Goal: Obtain resource: Download file/media

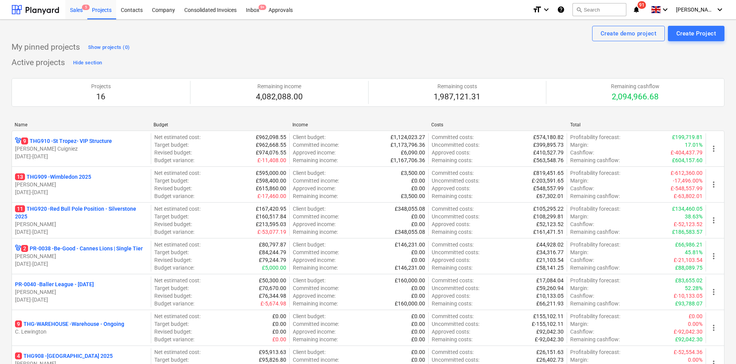
click at [79, 3] on div "Sales 5" at bounding box center [76, 10] width 22 height 20
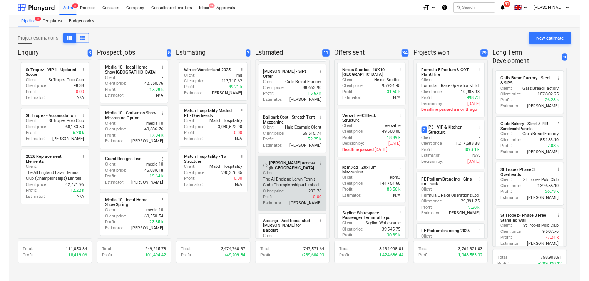
scroll to position [269, 0]
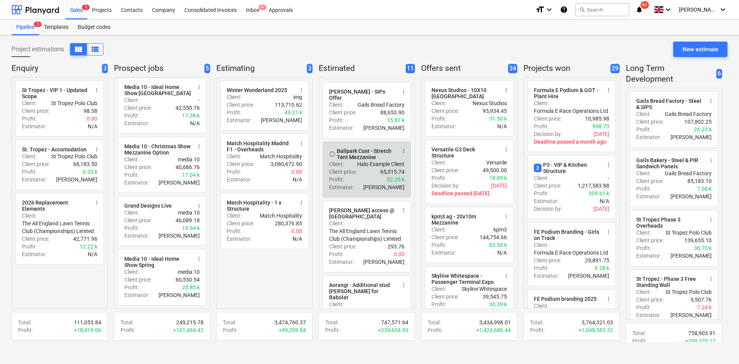
click at [353, 171] on p "Client price :" at bounding box center [342, 172] width 27 height 8
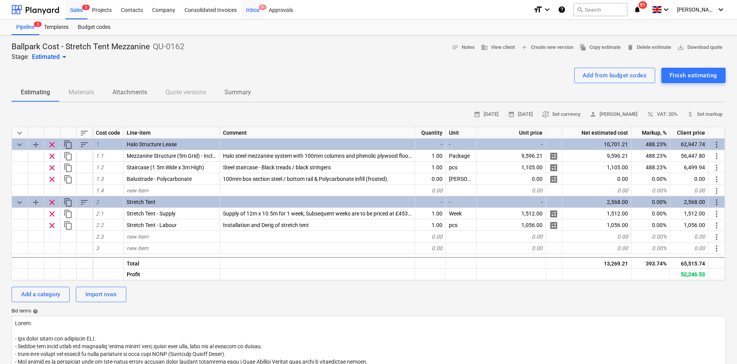
type textarea "x"
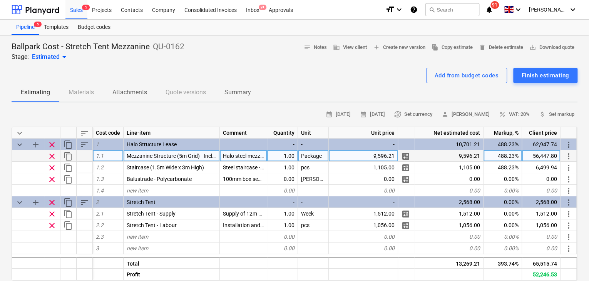
click at [242, 158] on div "Halo steel mezzanine system with 100mm columns and phenolic plywood flooring. B…" at bounding box center [243, 156] width 47 height 12
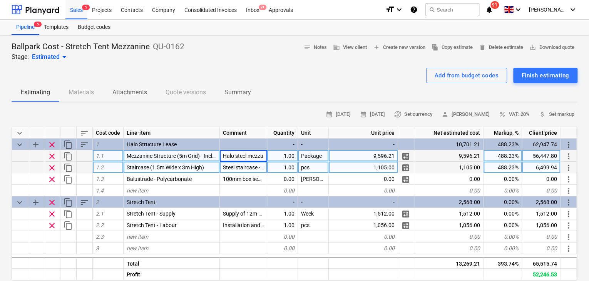
scroll to position [0, 448]
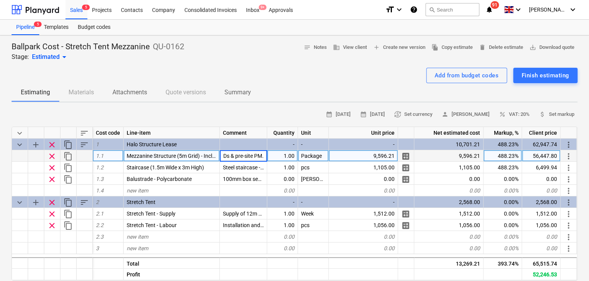
click at [246, 154] on input "Halo steel mezzanine system with 100mm columns and phenolic plywood flooring. B…" at bounding box center [243, 155] width 47 height 11
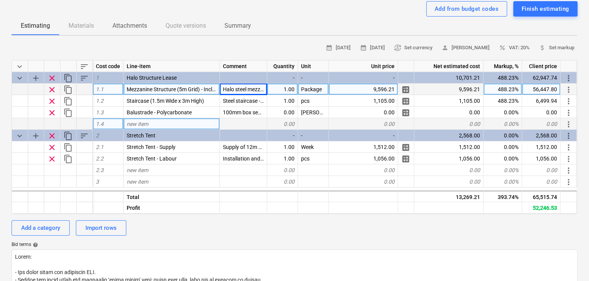
scroll to position [38, 0]
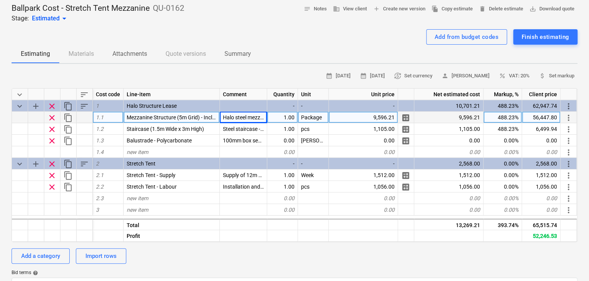
click at [533, 114] on div "56,447.80" at bounding box center [541, 118] width 38 height 12
click at [547, 116] on input "56447.802" at bounding box center [541, 117] width 38 height 11
click at [463, 116] on div "9,596.21" at bounding box center [448, 118] width 69 height 12
click at [542, 115] on div "56,447.80" at bounding box center [541, 118] width 38 height 12
click at [397, 46] on div "Estimating Materials Attachments Quote versions Summary" at bounding box center [295, 54] width 566 height 18
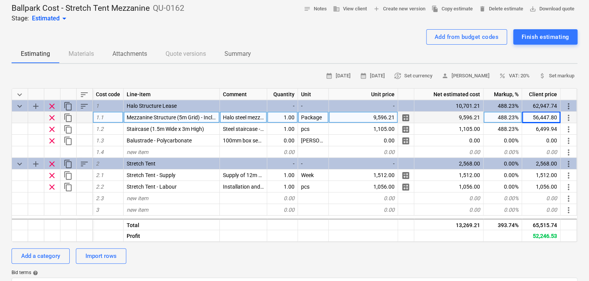
click at [543, 117] on div "56,447.80" at bounding box center [541, 118] width 38 height 12
click at [552, 120] on div "56,447.80" at bounding box center [541, 118] width 38 height 12
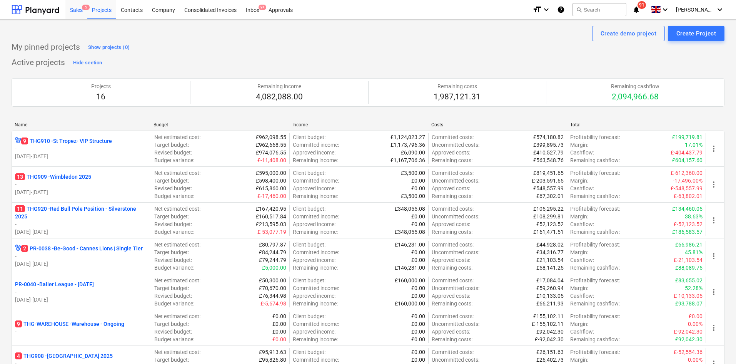
click at [76, 11] on div "Sales 5" at bounding box center [76, 10] width 22 height 20
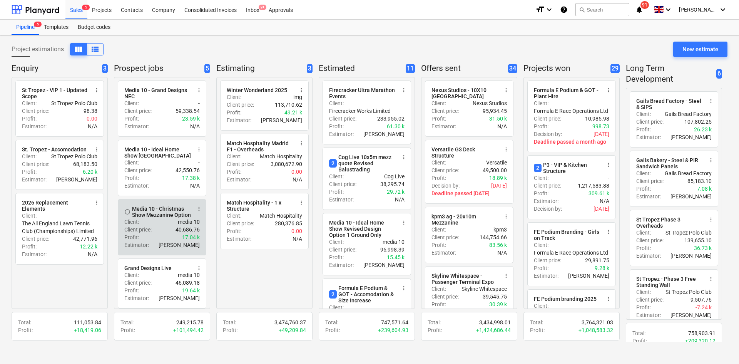
click at [168, 229] on div "Client price : 40,686.76" at bounding box center [161, 230] width 75 height 8
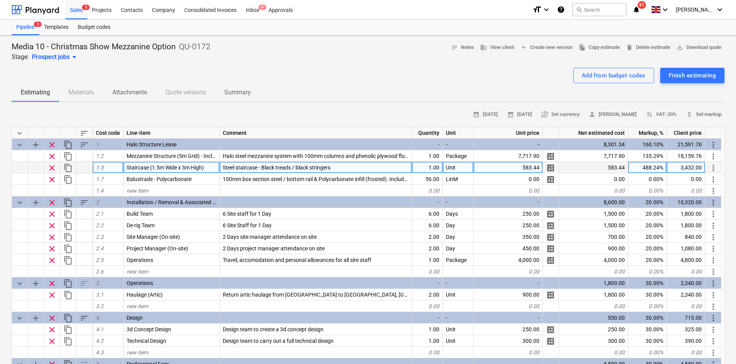
type textarea "x"
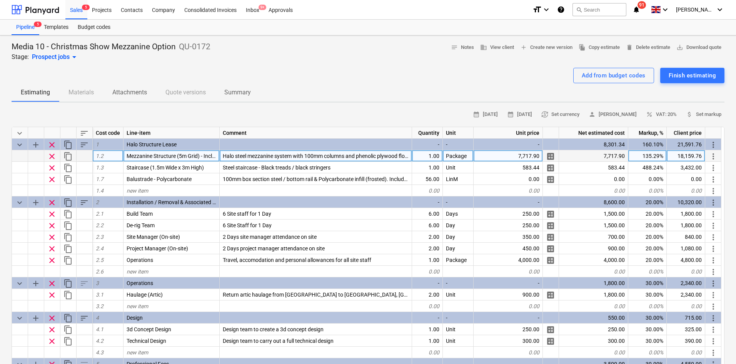
click at [181, 154] on span "Mezzanine Structure (5m Grid) - Includes 21mm Phenolic Plywood Flooring" at bounding box center [216, 156] width 178 height 6
click at [271, 156] on span "Halo steel mezzanine system with 100mm columns and phenolic plywood flooring. B…" at bounding box center [465, 156] width 484 height 6
click at [242, 154] on input "Halo steel mezzanine system with 100mm columns and phenolic plywood flooring. B…" at bounding box center [316, 155] width 192 height 11
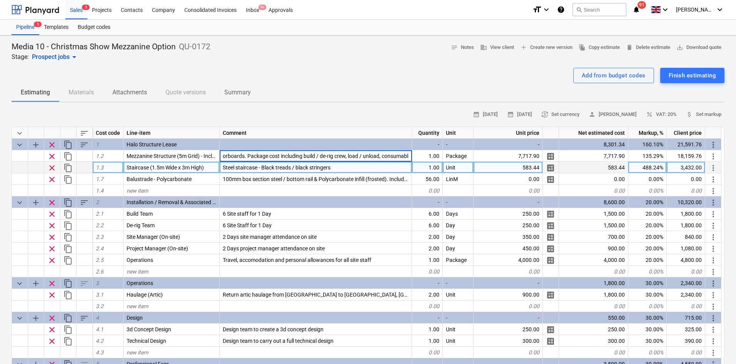
scroll to position [0, 256]
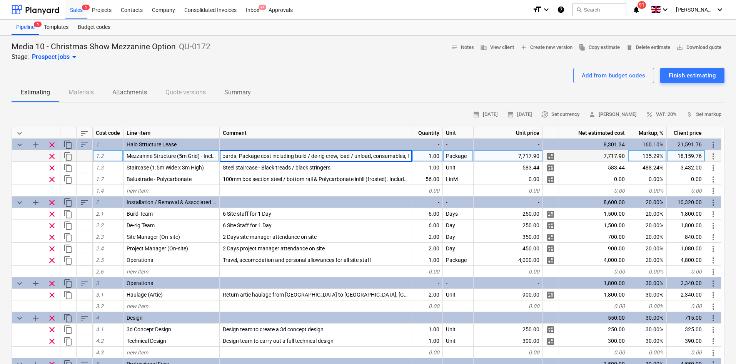
drag, startPoint x: 411, startPoint y: 157, endPoint x: 243, endPoint y: 156, distance: 167.8
click at [243, 156] on input "Halo steel mezzanine system with 100mm columns and phenolic plywood flooring. B…" at bounding box center [316, 155] width 192 height 11
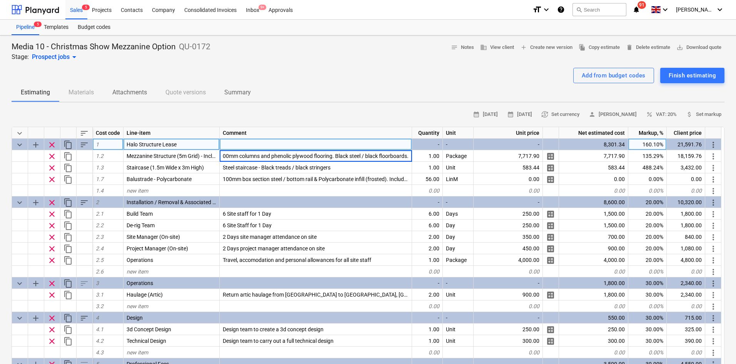
type input "Halo steel mezzanine system with 100mm columns and phenolic plywood flooring. B…"
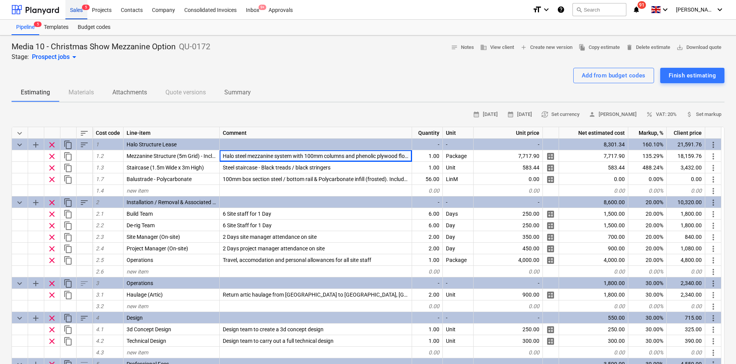
click at [77, 15] on div "Sales 5" at bounding box center [76, 10] width 22 height 20
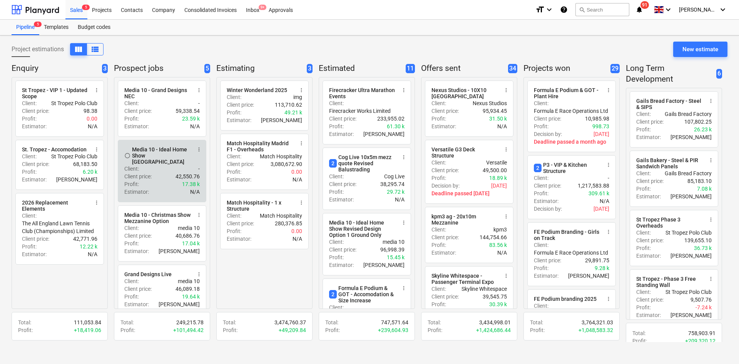
click at [163, 173] on div "Client price : 42,550.76" at bounding box center [161, 176] width 75 height 8
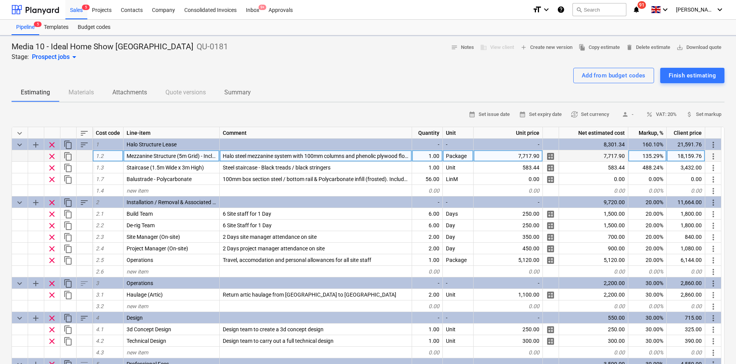
type textarea "x"
click at [335, 155] on span "Halo steel mezzanine system with 100mm columns and phenolic plywood flooring. B…" at bounding box center [465, 156] width 484 height 6
click at [378, 153] on input "Halo steel mezzanine system with 100mm columns and phenolic plywood flooring. B…" at bounding box center [316, 155] width 192 height 11
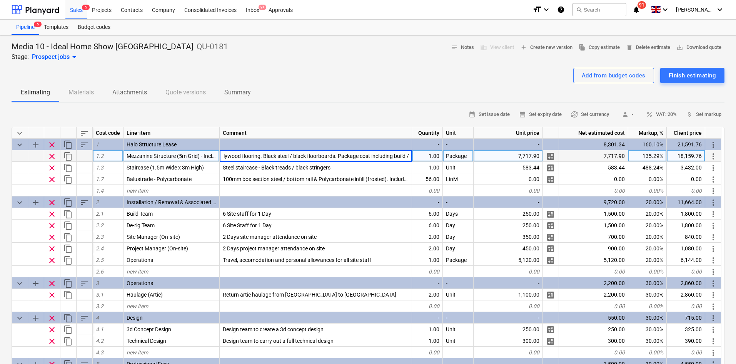
drag, startPoint x: 410, startPoint y: 155, endPoint x: 342, endPoint y: 153, distance: 68.6
click at [342, 153] on input "Halo steel mezzanine system with 100mm columns and phenolic plywood flooring. B…" at bounding box center [316, 155] width 192 height 11
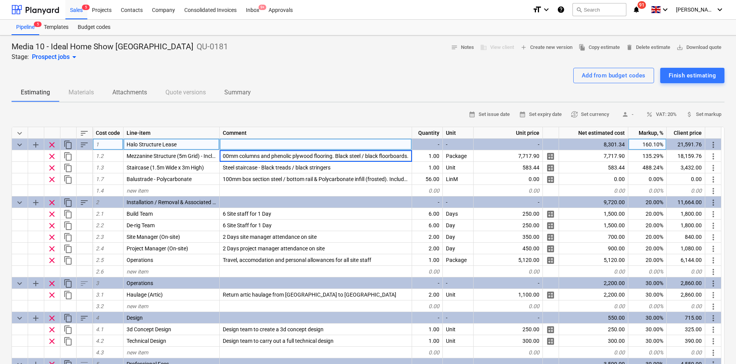
type input "Halo steel mezzanine system with 100mm columns and phenolic plywood flooring. B…"
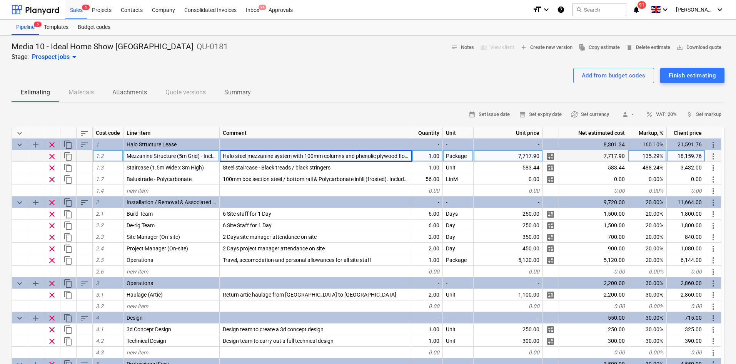
click at [331, 154] on span "Halo steel mezzanine system with 100mm columns and phenolic plywood flooring. B…" at bounding box center [358, 156] width 271 height 6
drag, startPoint x: 106, startPoint y: 72, endPoint x: 112, endPoint y: 76, distance: 7.2
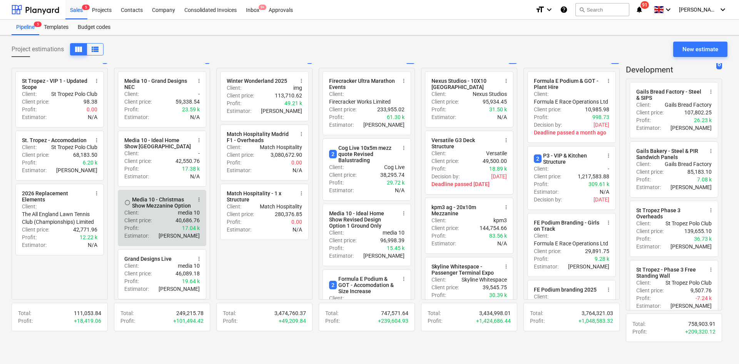
click at [160, 206] on div "Media 10 - Christmas Show Mezzanine Option" at bounding box center [161, 202] width 59 height 12
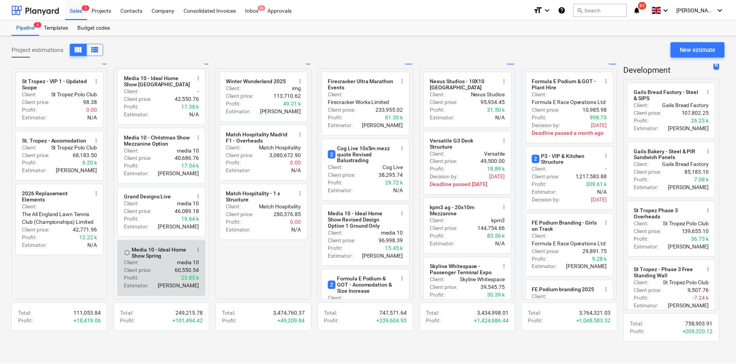
scroll to position [66, 0]
click at [157, 249] on div "Media 10 - Ideal Home Show Spring" at bounding box center [161, 252] width 59 height 12
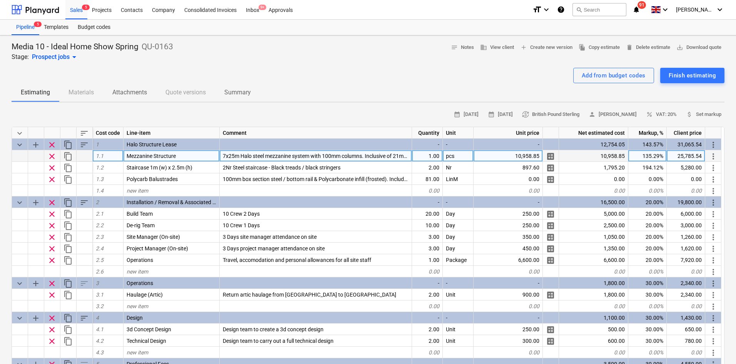
click at [283, 157] on span "7x25m Halo steel mezzanine system with 100mm columns. Inclusive of 21mm Floorbo…" at bounding box center [347, 156] width 249 height 6
click at [368, 72] on div "Add from budget codes Finish estimating" at bounding box center [368, 75] width 713 height 15
drag, startPoint x: 368, startPoint y: 72, endPoint x: 375, endPoint y: 68, distance: 7.4
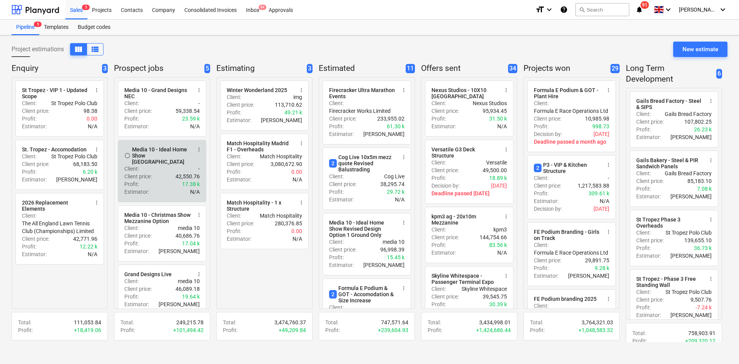
click at [154, 172] on div "Client price : 42,550.76" at bounding box center [161, 176] width 75 height 8
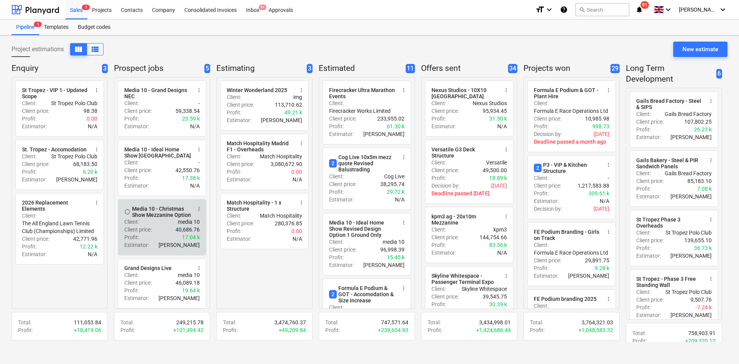
click at [180, 228] on p "40,686.76" at bounding box center [188, 230] width 24 height 8
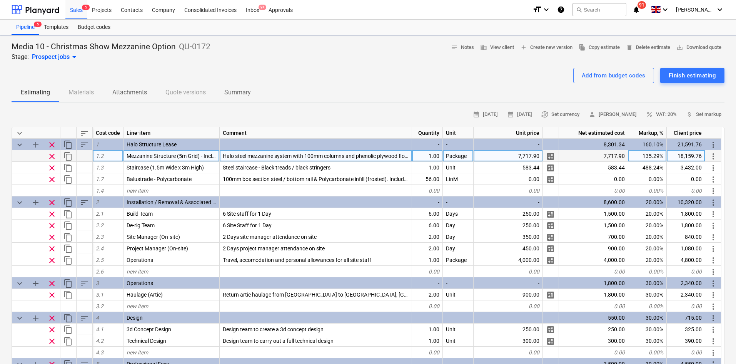
click at [279, 154] on span "Halo steel mezzanine system with 100mm columns and phenolic plywood flooring. B…" at bounding box center [358, 156] width 271 height 6
type textarea "x"
type input "7x25m Halo steel mezzanine system with 100mm columns. Inclusive of 21mm Floorbo…"
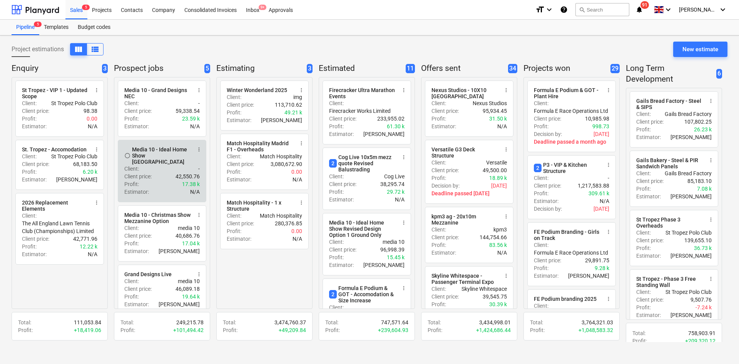
click at [161, 174] on div "Client price : 42,550.76" at bounding box center [161, 176] width 75 height 8
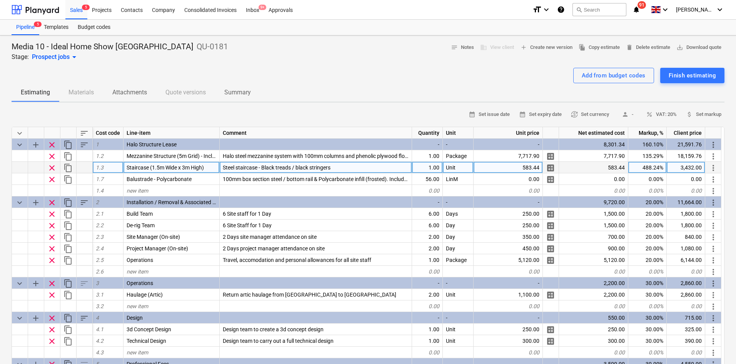
type textarea "x"
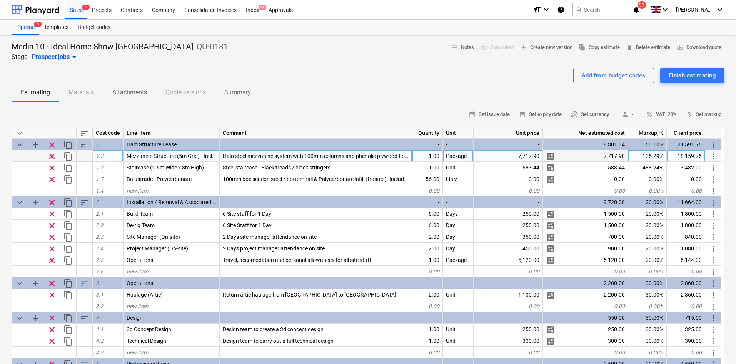
click at [263, 153] on span "Halo steel mezzanine system with 100mm columns and phenolic plywood flooring. B…" at bounding box center [358, 156] width 271 height 6
type input "7x25m Halo steel mezzanine system with 100mm columns. Inclusive of 21mm Floorbo…"
type textarea "x"
click at [236, 153] on span "7x25m Halo steel mezzanine system with 100mm columns. Inclusive of 21mm Floorbo…" at bounding box center [472, 156] width 498 height 6
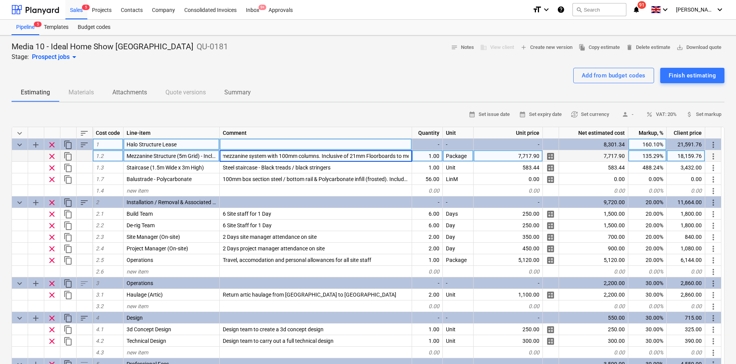
scroll to position [0, 0]
type input "12x10m Halo steel mezzanine system with 100mm columns. Inclusive of 21mm Floorb…"
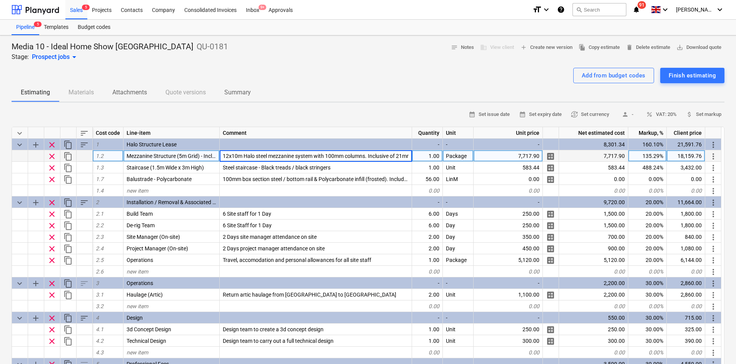
click at [335, 54] on div "Media 10 - Ideal Home Show [GEOGRAPHIC_DATA] QU-0181 Stage: Prospect jobs arrow…" at bounding box center [368, 52] width 713 height 20
drag, startPoint x: 341, startPoint y: 48, endPoint x: 339, endPoint y: 43, distance: 5.7
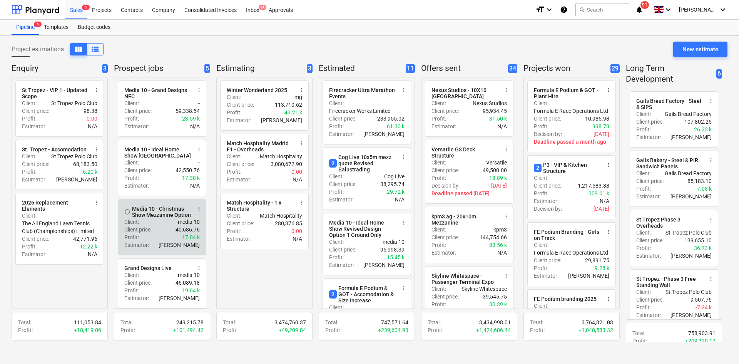
click at [188, 221] on p "media 10" at bounding box center [189, 222] width 22 height 8
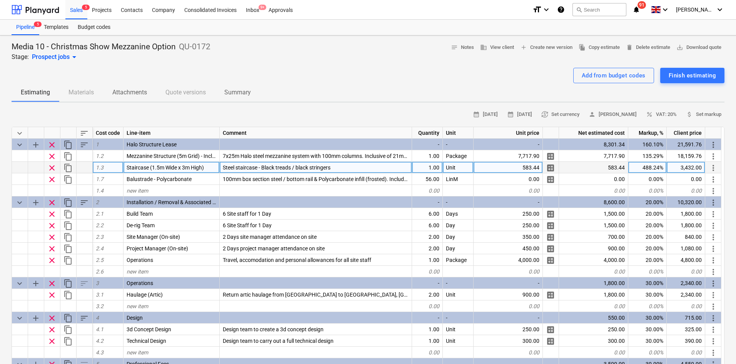
type textarea "x"
click at [261, 155] on span "7x25m Halo steel mezzanine system with 100mm columns. Inclusive of 21mm Floorbo…" at bounding box center [347, 156] width 249 height 6
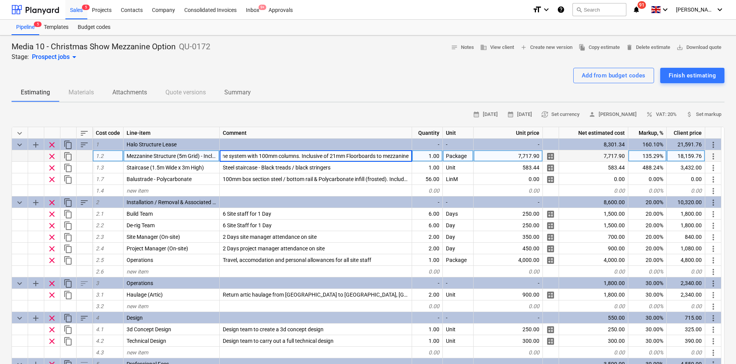
type input "12x10m Halo steel mezzanine system with 100mm columns. Inclusive of 21mm Floorb…"
type textarea "x"
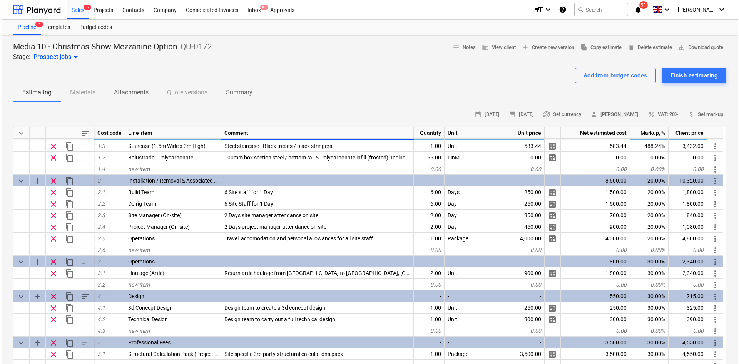
scroll to position [0, 0]
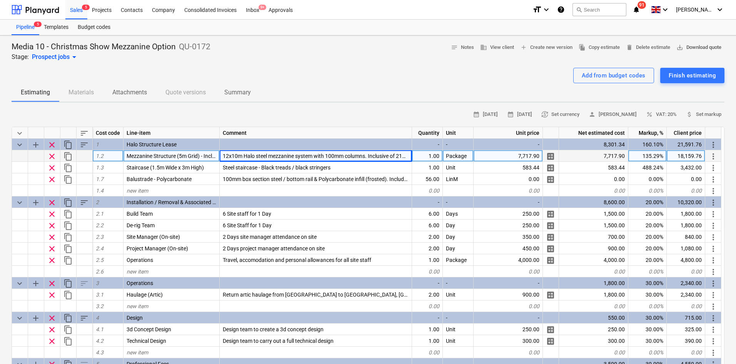
click at [684, 48] on span "save_alt Download quote" at bounding box center [699, 47] width 45 height 9
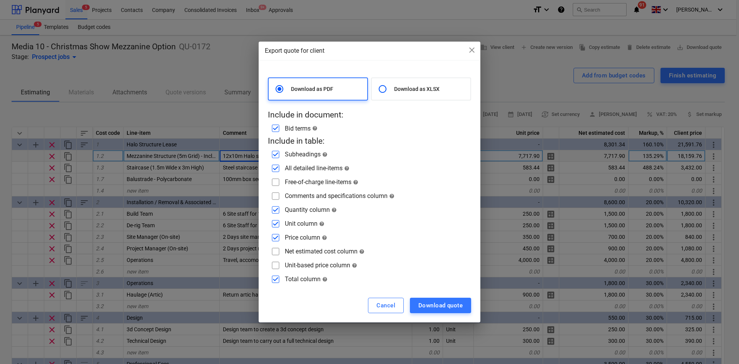
click at [279, 251] on input "checkbox" at bounding box center [275, 251] width 12 height 12
checkbox input "true"
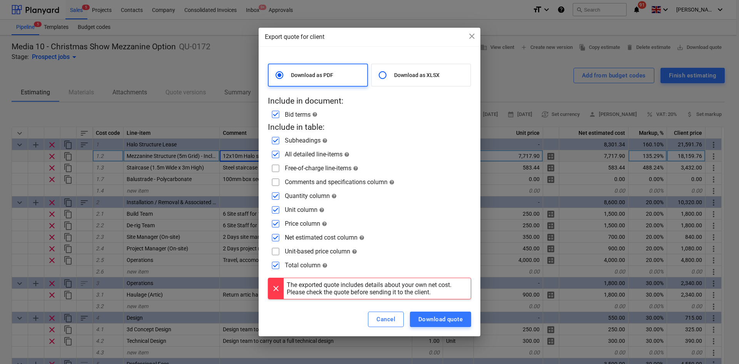
click at [274, 179] on input "checkbox" at bounding box center [275, 182] width 12 height 12
checkbox input "true"
click at [278, 164] on input "checkbox" at bounding box center [275, 168] width 12 height 12
checkbox input "true"
click at [276, 222] on input "checkbox" at bounding box center [275, 223] width 12 height 12
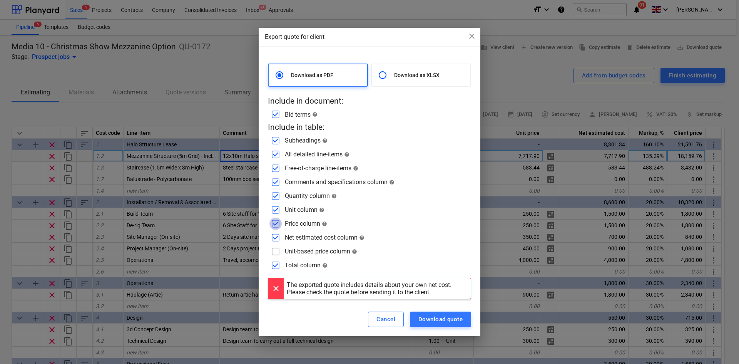
checkbox input "false"
click at [426, 315] on div "Download quote" at bounding box center [440, 319] width 44 height 10
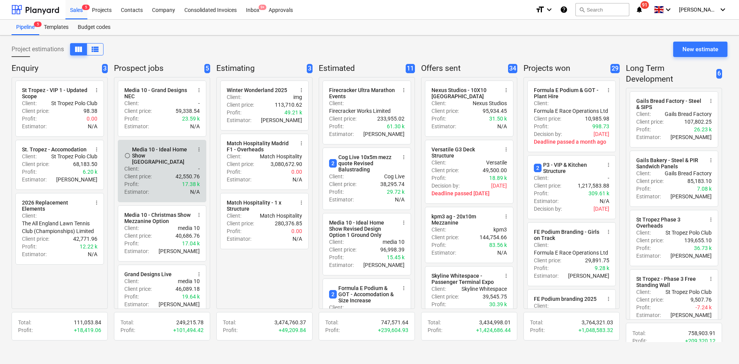
click at [159, 165] on div "Client : -" at bounding box center [161, 169] width 75 height 8
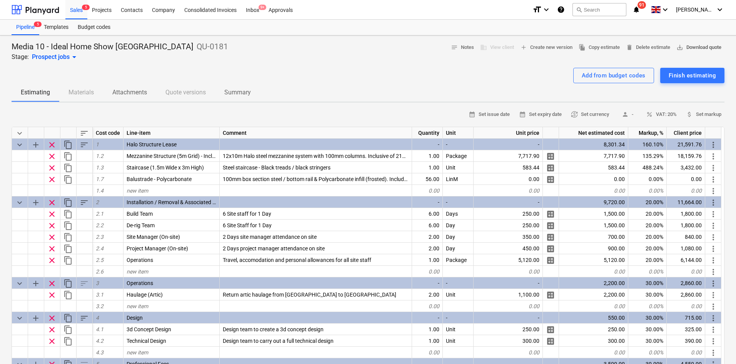
type textarea "x"
click at [689, 48] on span "save_alt Download quote" at bounding box center [699, 47] width 45 height 9
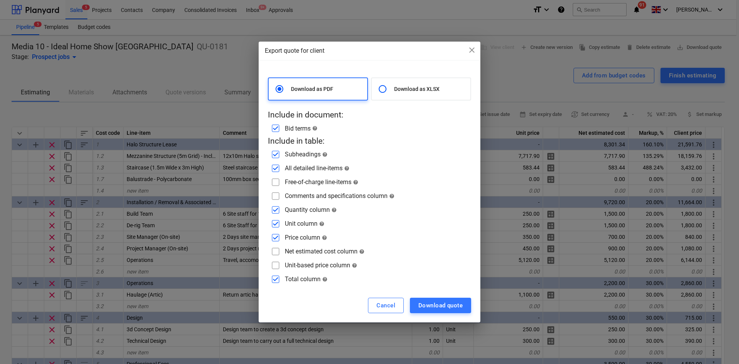
click at [280, 248] on input "checkbox" at bounding box center [275, 251] width 12 height 12
checkbox input "true"
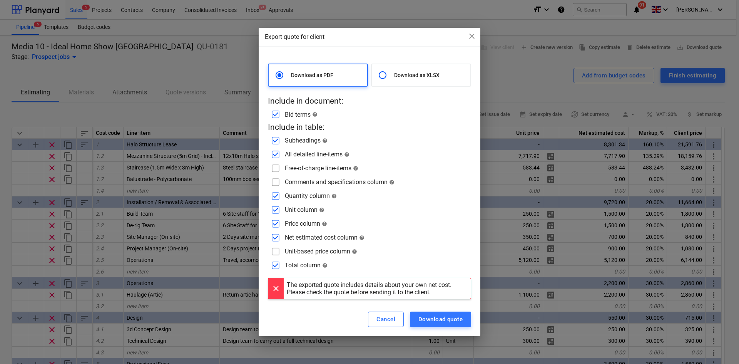
click at [276, 224] on input "checkbox" at bounding box center [275, 223] width 12 height 12
checkbox input "false"
click at [450, 320] on div "Download quote" at bounding box center [440, 319] width 44 height 10
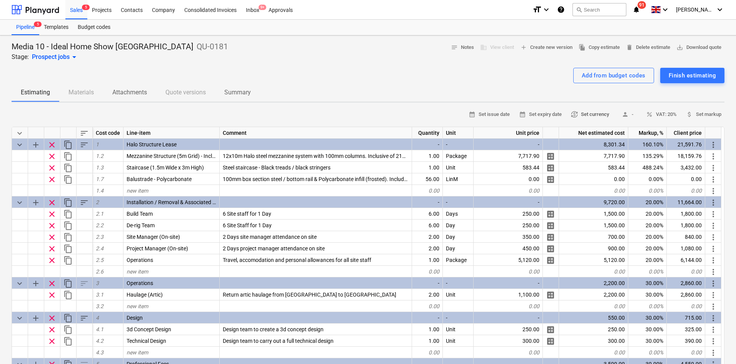
click at [601, 115] on span "currency_exchange Set currency" at bounding box center [590, 114] width 38 height 9
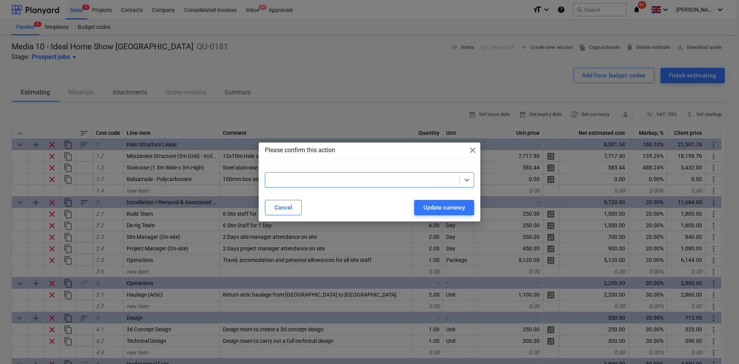
click at [401, 169] on div at bounding box center [369, 169] width 209 height 6
click at [397, 176] on div at bounding box center [362, 180] width 187 height 8
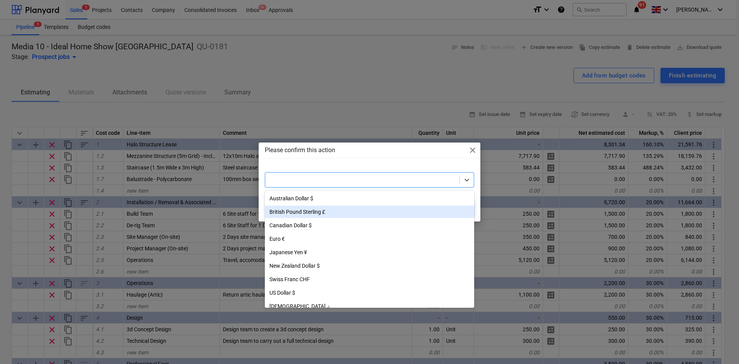
click at [318, 213] on div "British Pound Sterling £" at bounding box center [369, 212] width 209 height 12
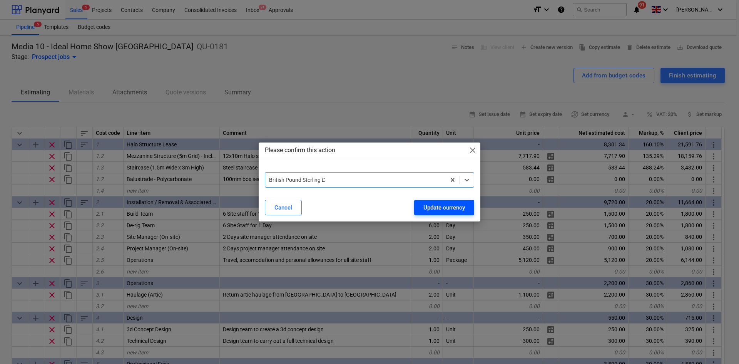
click at [452, 207] on div "Update currency" at bounding box center [444, 207] width 42 height 10
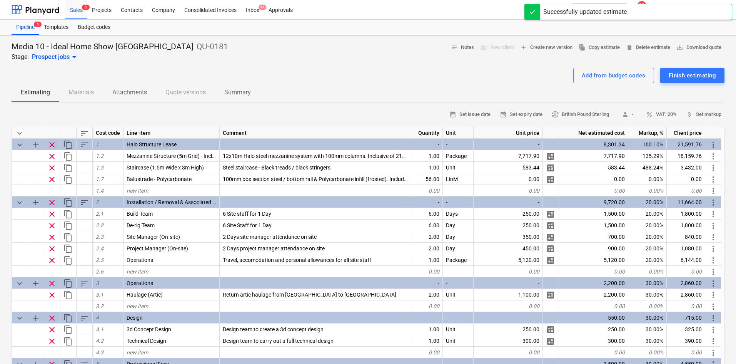
click at [371, 68] on div "Add from budget codes Finish estimating" at bounding box center [368, 75] width 713 height 15
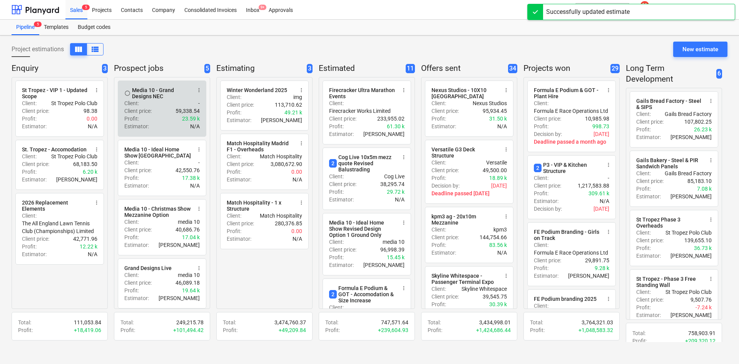
click at [152, 108] on p "Client price :" at bounding box center [137, 111] width 27 height 8
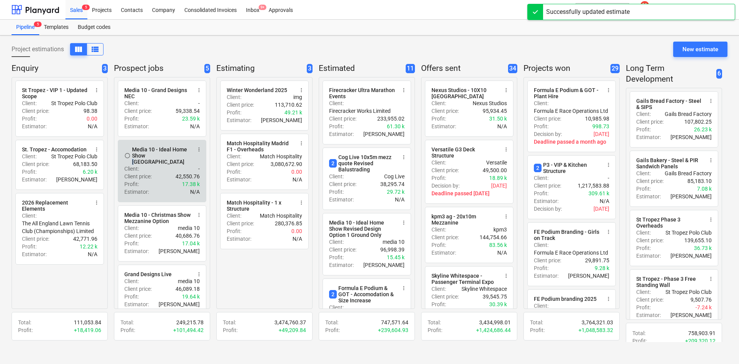
click at [149, 159] on div "Media 10 - Ideal Home Show [GEOGRAPHIC_DATA]" at bounding box center [161, 155] width 59 height 18
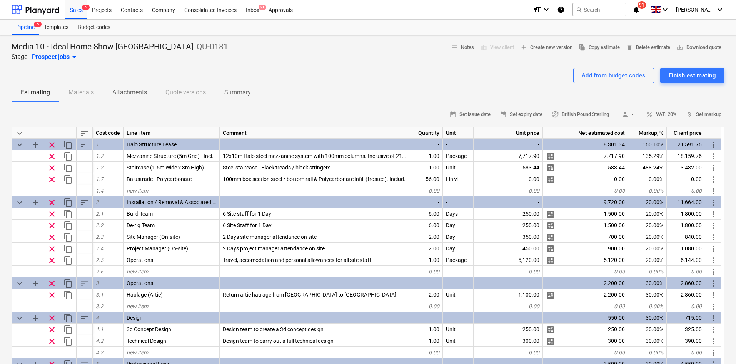
drag, startPoint x: 300, startPoint y: 79, endPoint x: 305, endPoint y: 83, distance: 6.3
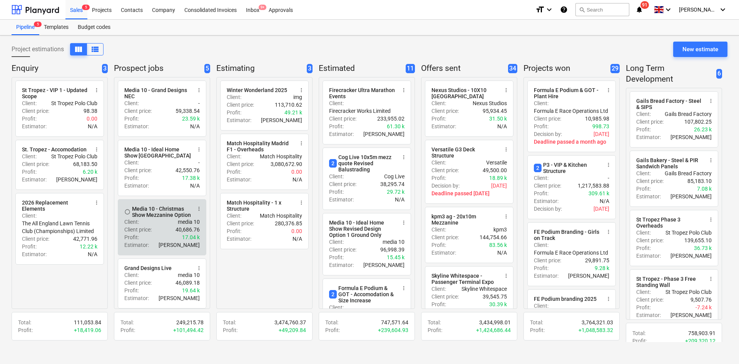
click at [155, 209] on div "Media 10 - Christmas Show Mezzanine Option" at bounding box center [161, 212] width 59 height 12
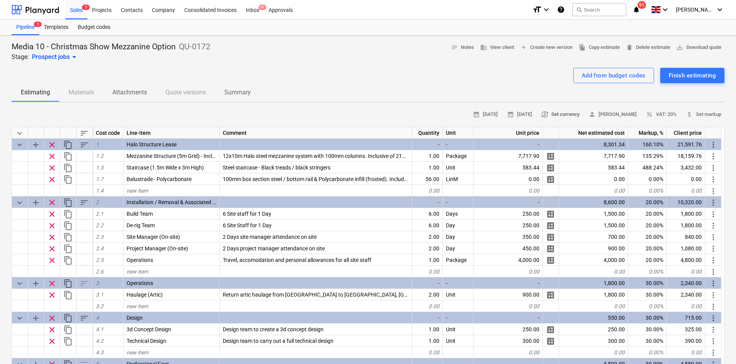
click at [573, 112] on span "currency_exchange Set currency" at bounding box center [561, 114] width 38 height 9
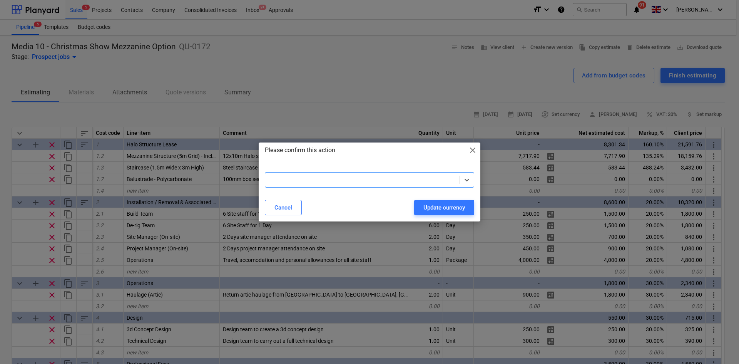
drag, startPoint x: 337, startPoint y: 174, endPoint x: 332, endPoint y: 179, distance: 7.4
click at [333, 179] on div at bounding box center [369, 179] width 209 height 15
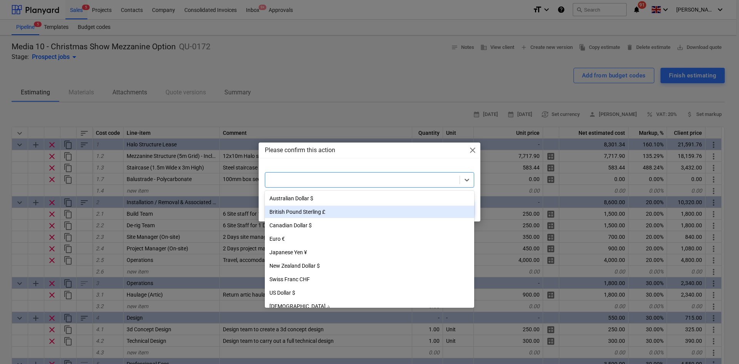
click at [319, 214] on div "British Pound Sterling £" at bounding box center [369, 212] width 209 height 12
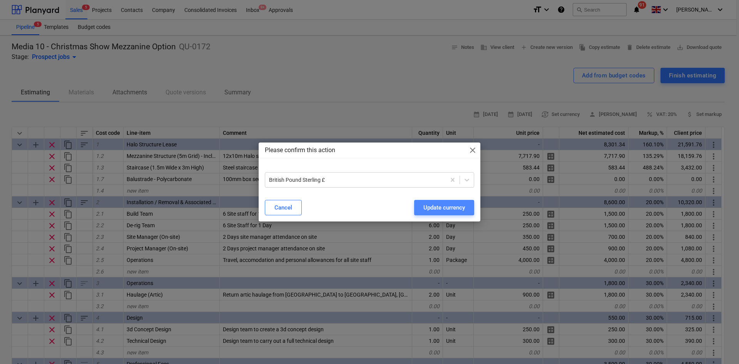
click at [433, 207] on div "Update currency" at bounding box center [444, 207] width 42 height 10
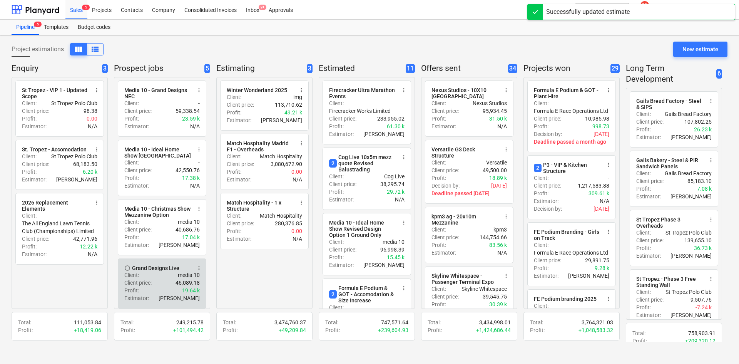
click at [167, 269] on div "Grand Designs Live" at bounding box center [155, 268] width 47 height 6
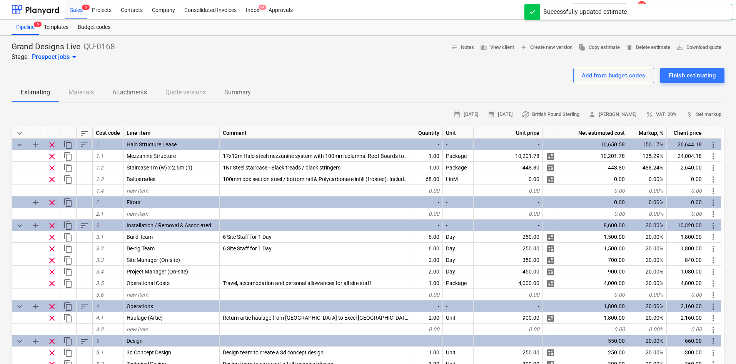
type textarea "x"
click at [570, 120] on button "currency_exchange British Pound Sterling" at bounding box center [551, 115] width 64 height 12
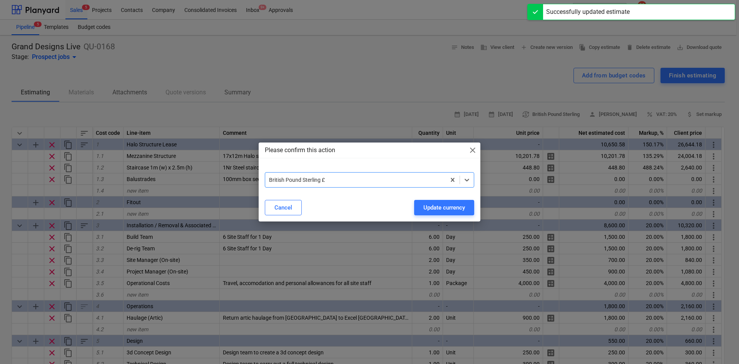
click at [401, 77] on div "Please confirm this action close option British Pound Sterling £, selected. Sel…" at bounding box center [369, 182] width 739 height 364
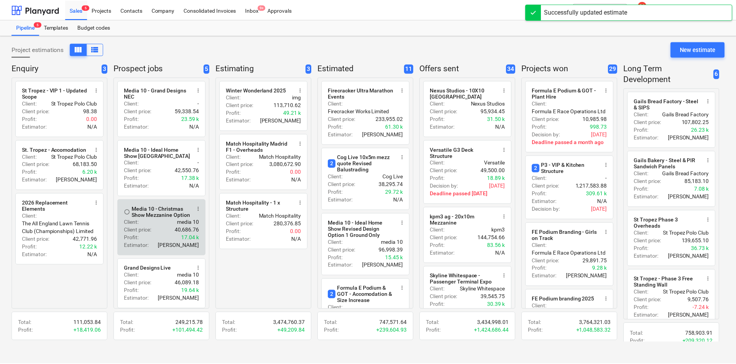
scroll to position [66, 0]
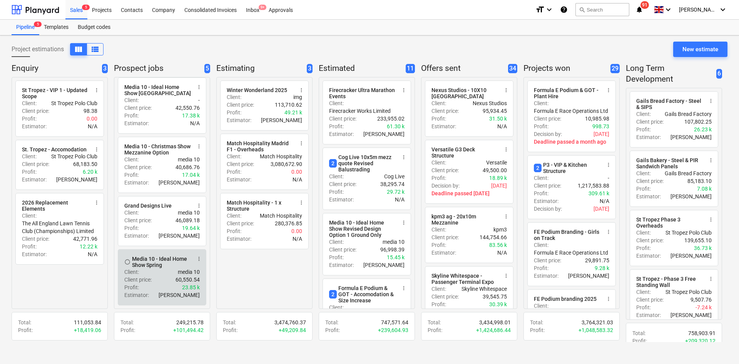
click at [145, 251] on div "radio_button_unchecked Media 10 - Ideal Home Show Spring more_vert Client : med…" at bounding box center [162, 277] width 89 height 56
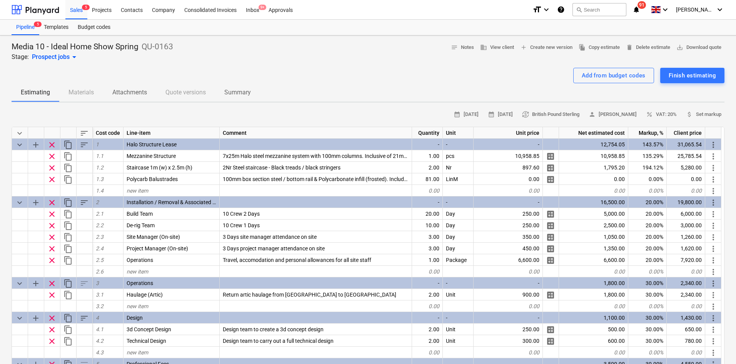
click at [497, 90] on div "Estimating Materials Attachments Quote versions Summary" at bounding box center [368, 92] width 713 height 18
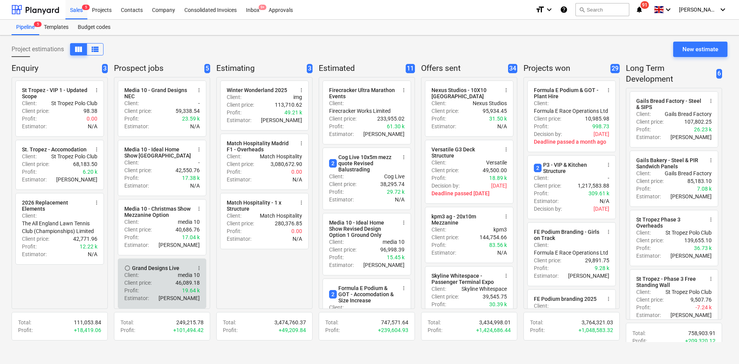
click at [176, 276] on div "Client : media 10" at bounding box center [161, 275] width 75 height 8
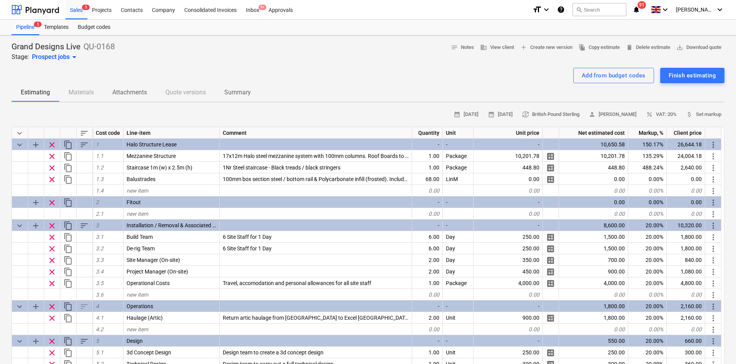
click at [272, 155] on span "17x12m Halo steel mezzanine system with 100mm columns. Roof Boards to ground st…" at bounding box center [346, 156] width 247 height 6
type input "17x12m Halo steel mezzanine system with 100mm columns. Roof Boards to ground st…"
click at [336, 52] on div "Grand Designs Live QU-0168 Stage: Prospect jobs arrow_drop_down notes Notes bus…" at bounding box center [368, 52] width 713 height 20
click at [701, 43] on span "save_alt Download quote" at bounding box center [699, 47] width 45 height 9
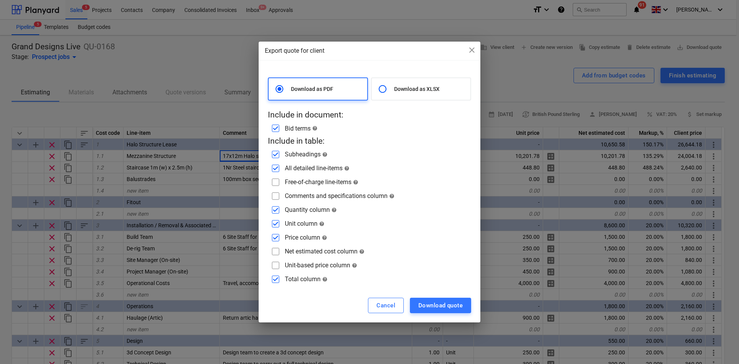
click at [277, 198] on input "checkbox" at bounding box center [275, 196] width 12 height 12
checkbox input "true"
click at [278, 185] on input "checkbox" at bounding box center [275, 182] width 12 height 12
checkbox input "true"
click at [278, 249] on input "checkbox" at bounding box center [275, 251] width 12 height 12
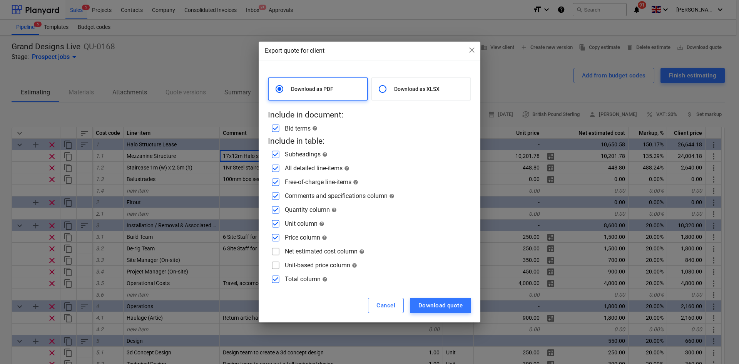
checkbox input "true"
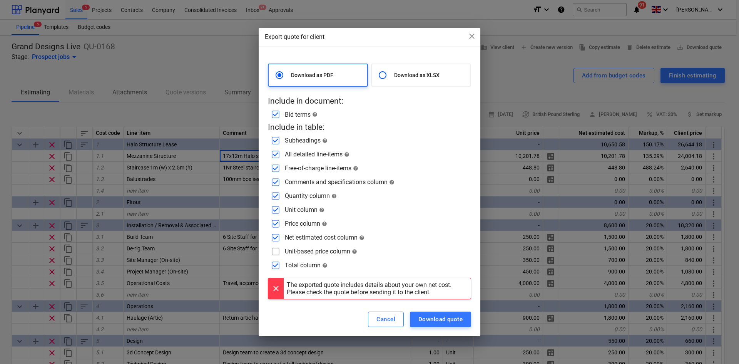
click at [275, 225] on input "checkbox" at bounding box center [275, 223] width 12 height 12
checkbox input "false"
click at [425, 316] on div "Download quote" at bounding box center [440, 319] width 44 height 10
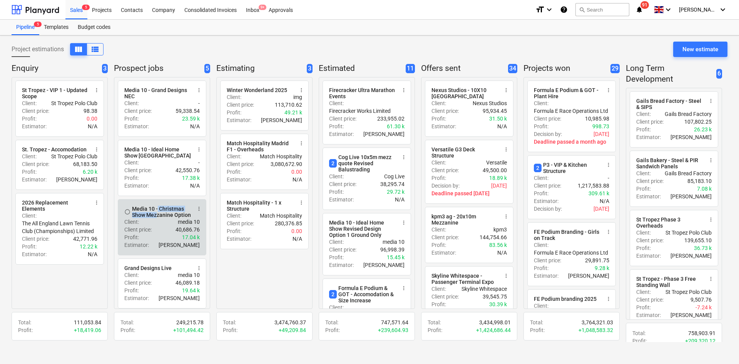
click at [157, 213] on div "Media 10 - Christmas Show Mezzanine Option" at bounding box center [161, 212] width 59 height 12
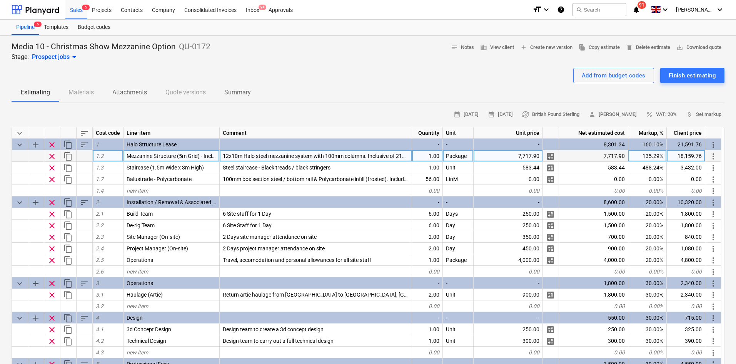
click at [247, 154] on span "12x10m Halo steel mezzanine system with 100mm columns. Inclusive of 21mm Floorb…" at bounding box center [473, 156] width 501 height 6
click at [404, 154] on input "12x10m Halo steel mezzanine system with 100mm columns. Inclusive of 21mm Floorb…" at bounding box center [316, 155] width 192 height 11
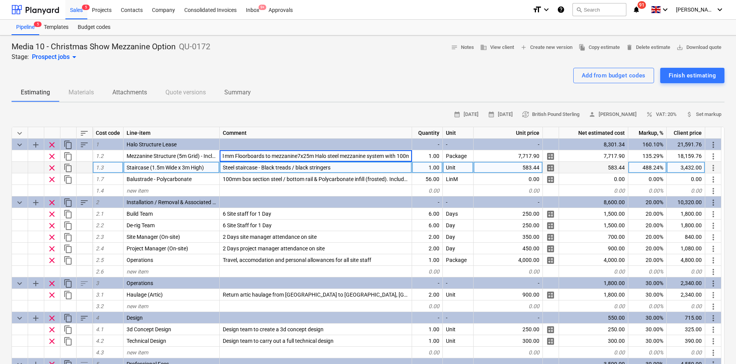
scroll to position [0, 168]
drag, startPoint x: 409, startPoint y: 157, endPoint x: 310, endPoint y: 163, distance: 98.7
click at [310, 163] on div "keyboard_arrow_down sort Cost code Line-item Comment Quantity Unit Unit price N…" at bounding box center [368, 272] width 713 height 291
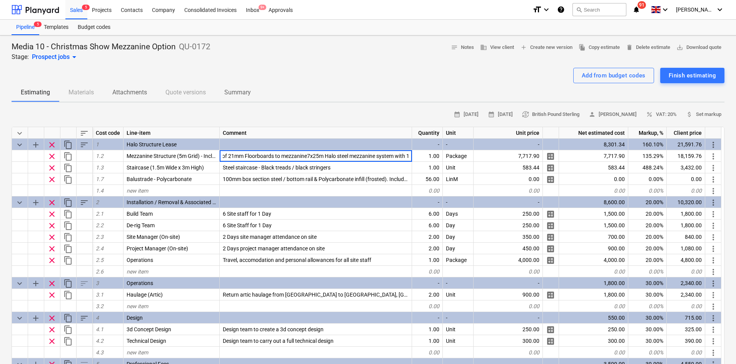
type input "12x10m Halo steel mezzanine system with 100mm columns. Inclusive of 21mm Floorb…"
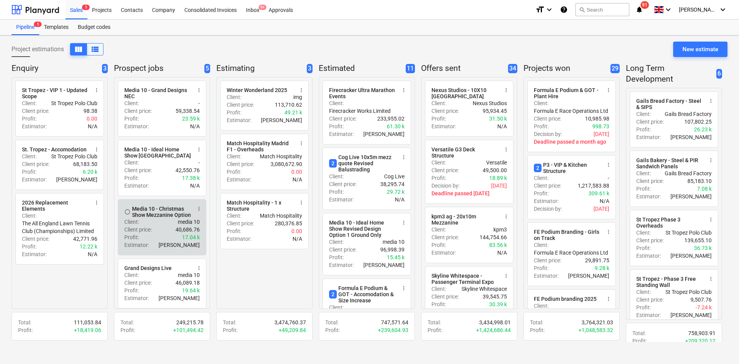
click at [172, 222] on div "Client : media 10" at bounding box center [161, 222] width 75 height 8
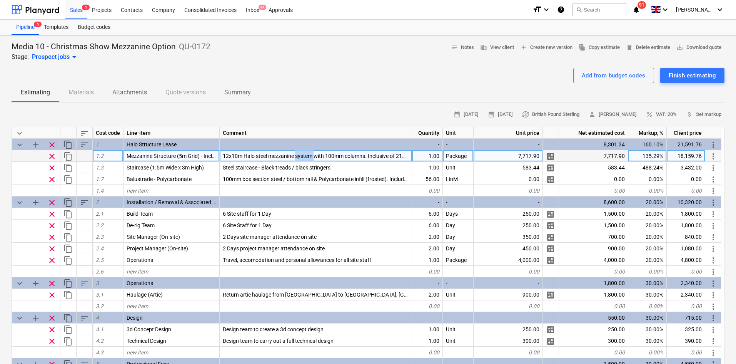
click at [302, 154] on span "12x10m Halo steel mezzanine system with 100mm columns. Inclusive of 21mm Floorb…" at bounding box center [349, 156] width 252 height 6
click at [306, 66] on div at bounding box center [368, 65] width 713 height 6
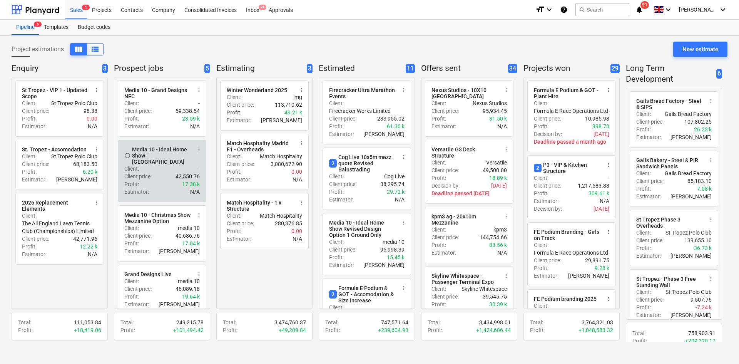
click at [162, 154] on div "Media 10 - Ideal Home Show [GEOGRAPHIC_DATA]" at bounding box center [161, 155] width 59 height 18
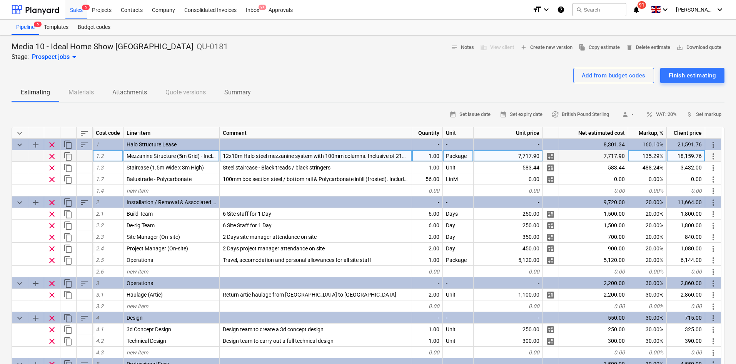
click at [286, 151] on div "12x10m Halo steel mezzanine system with 100mm columns. Inclusive of 21mm Floorb…" at bounding box center [316, 156] width 192 height 12
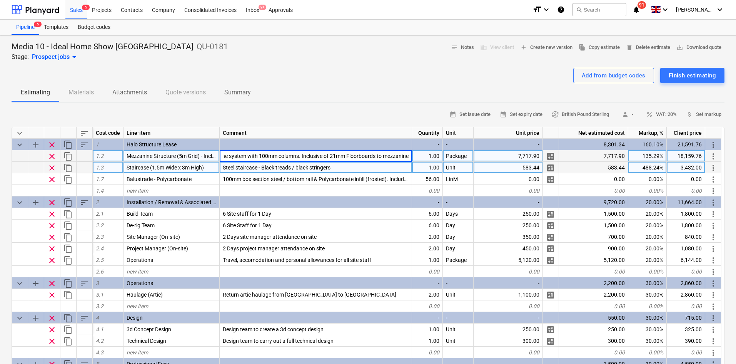
type input "12x10m Halo steel mezzanine system with 100mm columns. Inclusive of 21mm Floorb…"
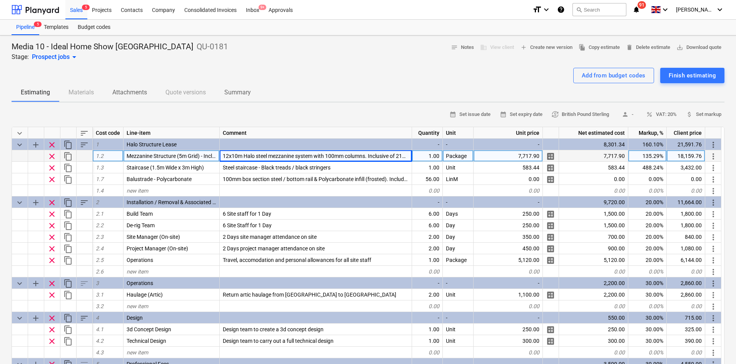
click at [373, 78] on div "Add from budget codes Finish estimating" at bounding box center [368, 75] width 713 height 15
drag, startPoint x: 373, startPoint y: 78, endPoint x: 377, endPoint y: 80, distance: 4.5
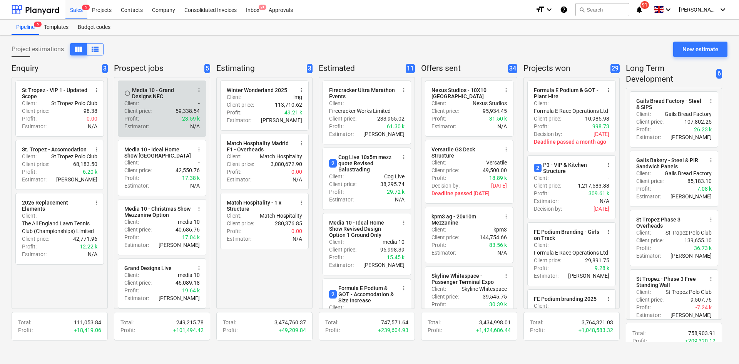
click at [173, 110] on div "Client price : 59,338.54" at bounding box center [161, 111] width 75 height 8
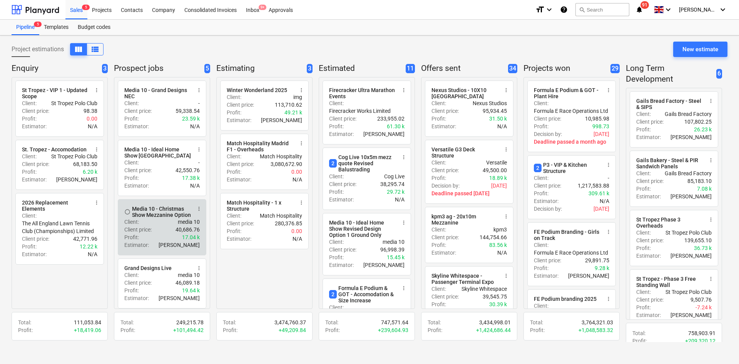
click at [164, 226] on div "Client : media 10" at bounding box center [161, 222] width 75 height 8
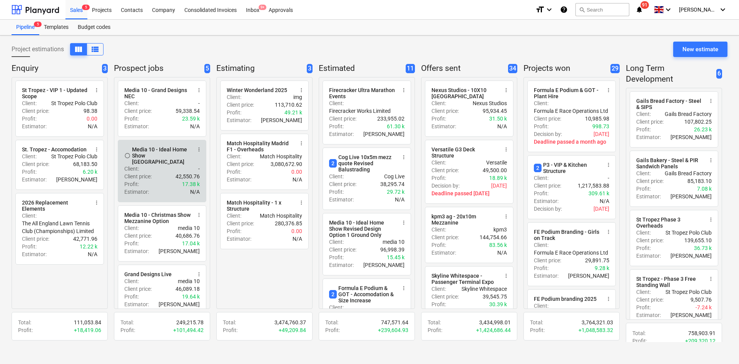
click at [164, 180] on div "Profit : 17.38 k" at bounding box center [161, 184] width 75 height 8
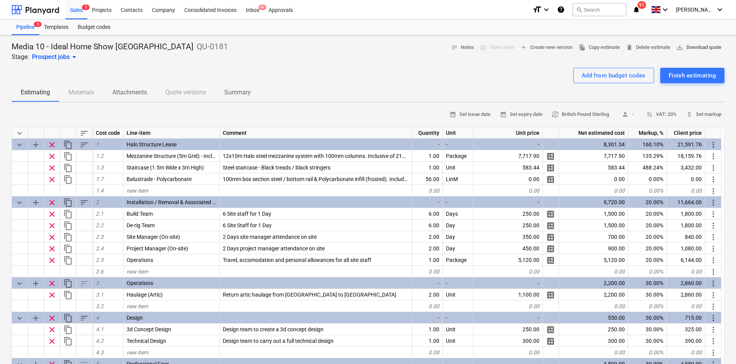
click at [688, 47] on span "save_alt Download quote" at bounding box center [699, 47] width 45 height 9
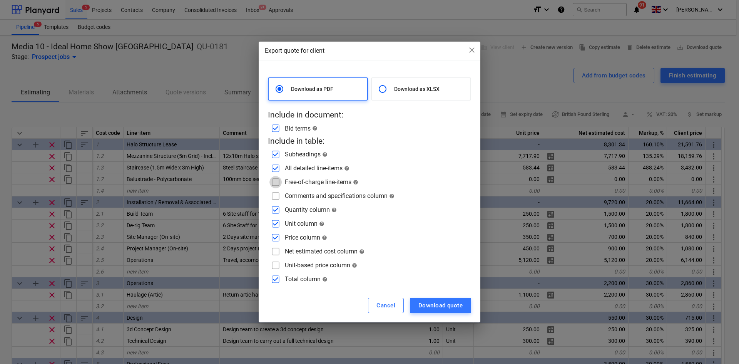
click at [279, 182] on input "checkbox" at bounding box center [275, 182] width 12 height 12
checkbox input "true"
click at [275, 193] on input "checkbox" at bounding box center [275, 196] width 12 height 12
checkbox input "true"
click at [276, 250] on input "checkbox" at bounding box center [275, 251] width 12 height 12
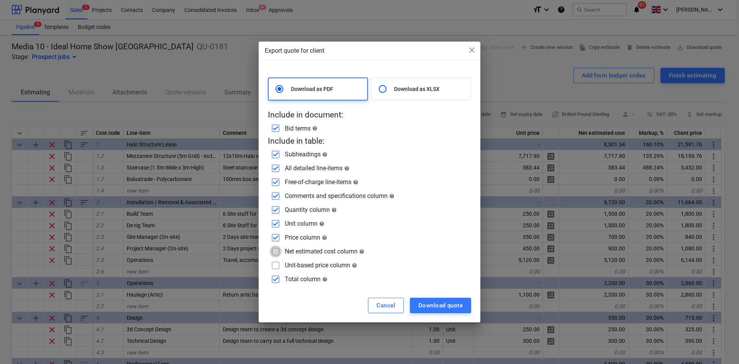
checkbox input "true"
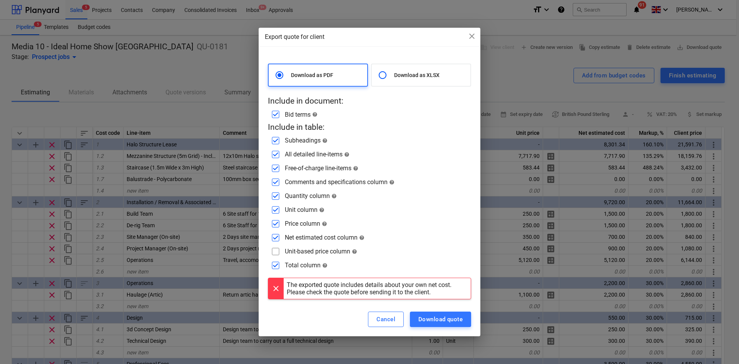
click at [277, 224] on input "checkbox" at bounding box center [275, 223] width 12 height 12
checkbox input "false"
click at [429, 315] on div "Download quote" at bounding box center [440, 319] width 44 height 10
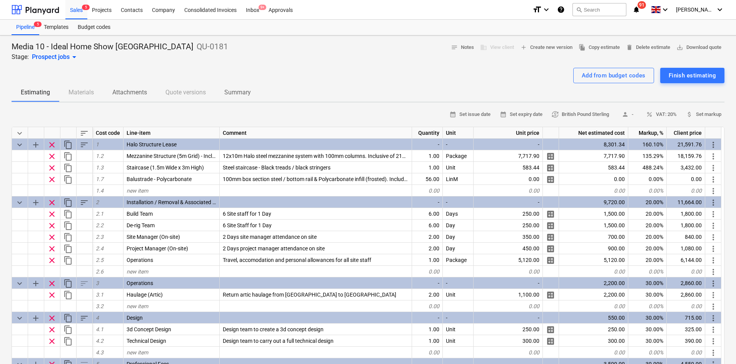
click at [250, 54] on div "Media 10 - Ideal Home Show [GEOGRAPHIC_DATA] QU-0181 Stage: Prospect jobs arrow…" at bounding box center [368, 52] width 713 height 20
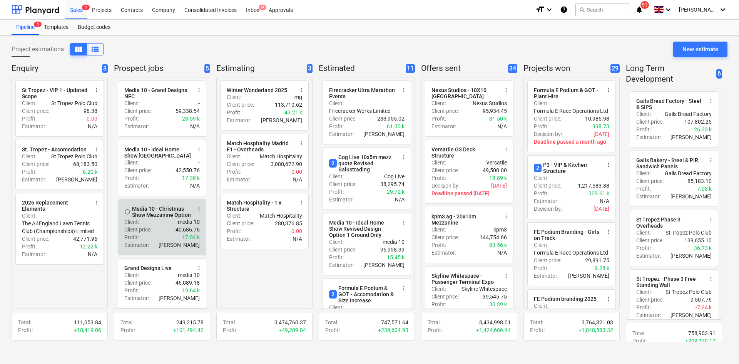
click at [177, 222] on div "Client : media 10" at bounding box center [161, 222] width 75 height 8
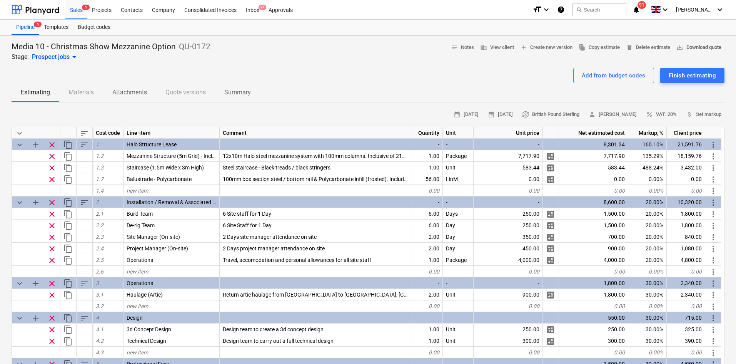
click at [705, 44] on span "save_alt Download quote" at bounding box center [699, 47] width 45 height 9
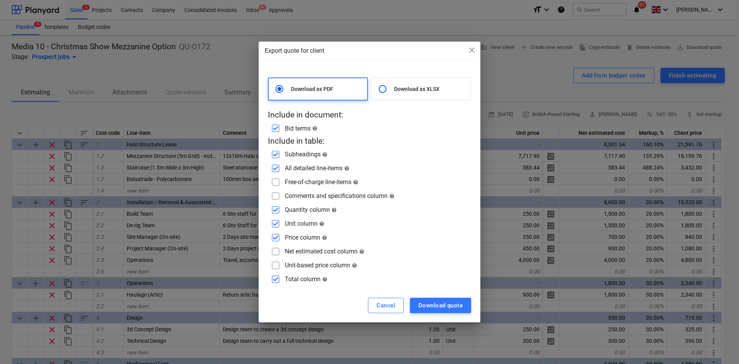
click at [299, 180] on div "Free-of-charge line-items help" at bounding box center [322, 181] width 74 height 7
drag, startPoint x: 276, startPoint y: 184, endPoint x: 274, endPoint y: 191, distance: 6.6
click at [278, 184] on input "checkbox" at bounding box center [275, 182] width 12 height 12
checkbox input "true"
click at [275, 193] on input "checkbox" at bounding box center [275, 196] width 12 height 12
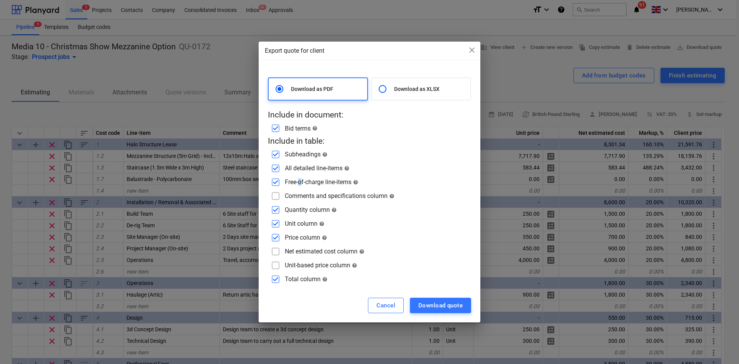
checkbox input "true"
click at [273, 238] on input "checkbox" at bounding box center [275, 237] width 12 height 12
checkbox input "false"
click at [272, 251] on input "checkbox" at bounding box center [275, 251] width 12 height 12
checkbox input "true"
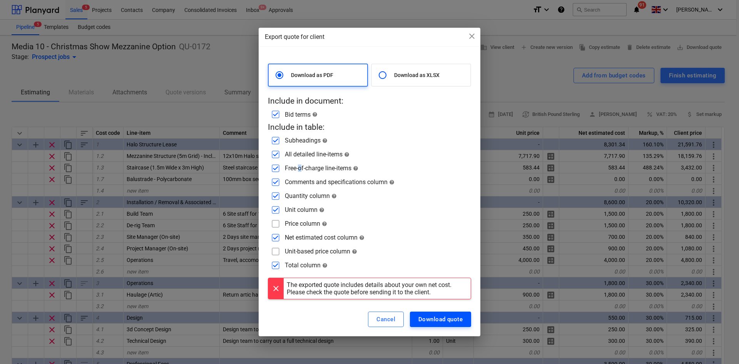
click at [430, 316] on div "Download quote" at bounding box center [440, 319] width 44 height 10
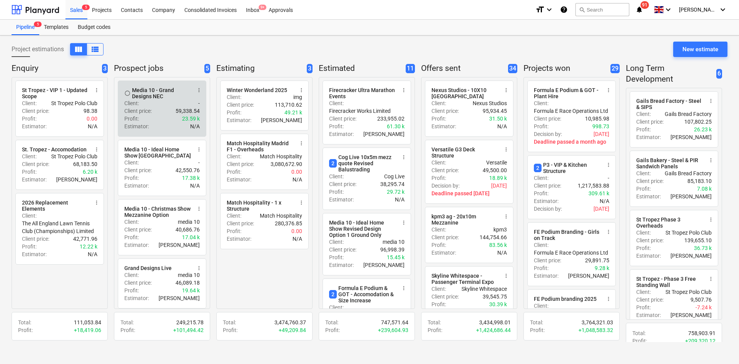
click at [176, 101] on div "Client : -" at bounding box center [161, 103] width 75 height 8
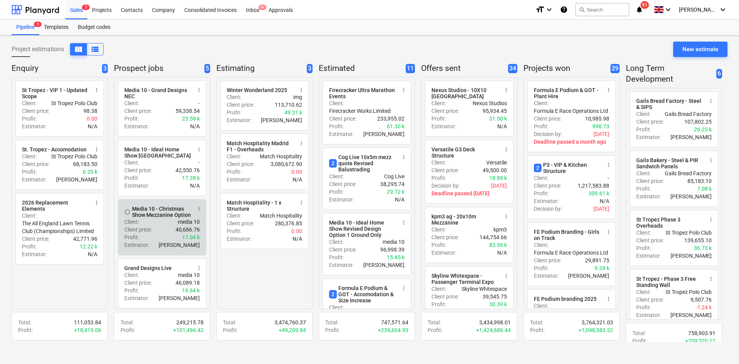
click at [147, 204] on div "radio_button_unchecked Media 10 - Christmas Show Mezzanine Option more_vert Cli…" at bounding box center [162, 227] width 89 height 56
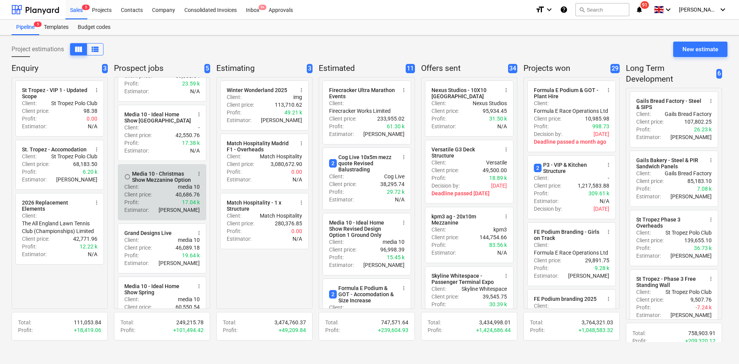
scroll to position [38, 0]
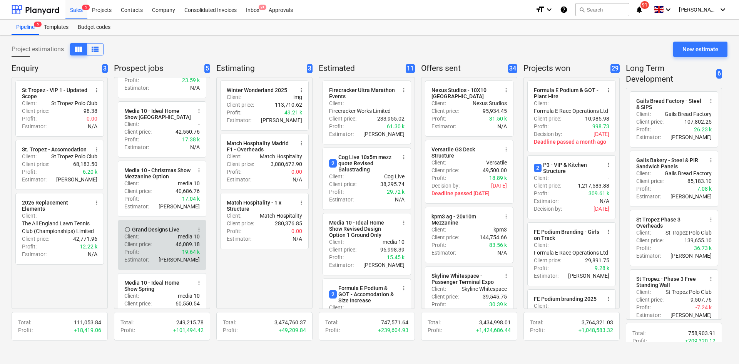
click at [147, 253] on div "Profit : 19.64 k" at bounding box center [161, 252] width 75 height 8
click at [153, 261] on div "Estimator : [PERSON_NAME]" at bounding box center [161, 260] width 75 height 8
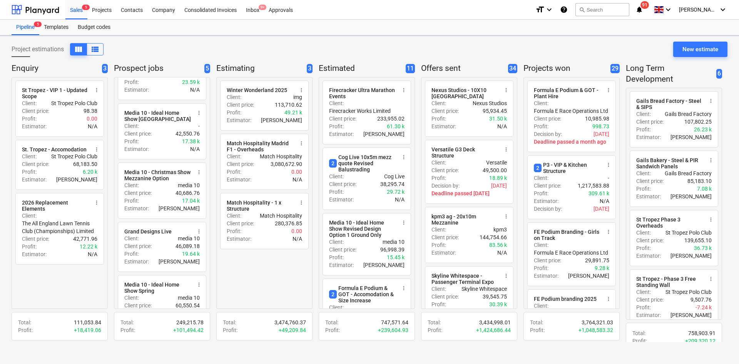
scroll to position [66, 0]
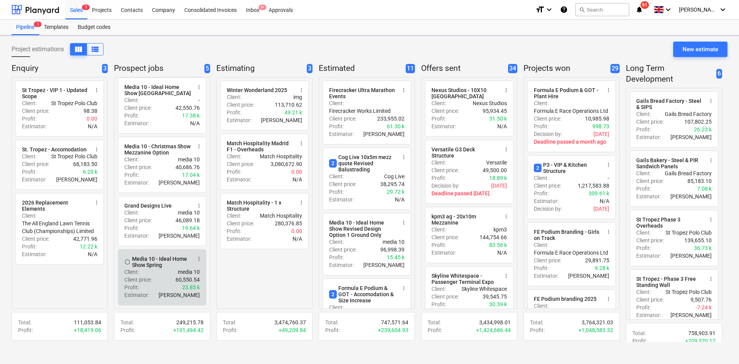
click at [151, 262] on div "Media 10 - Ideal Home Show Spring" at bounding box center [161, 262] width 59 height 12
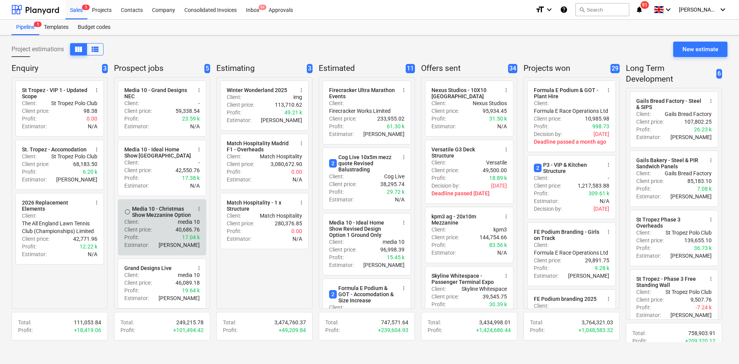
click at [158, 209] on div "Media 10 - Christmas Show Mezzanine Option" at bounding box center [161, 212] width 59 height 12
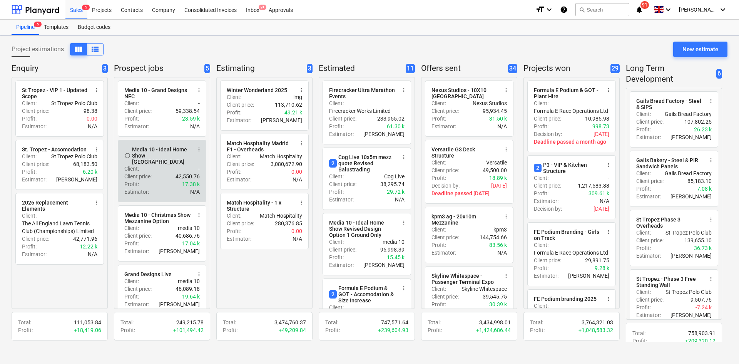
click at [155, 165] on div "Client : -" at bounding box center [161, 169] width 75 height 8
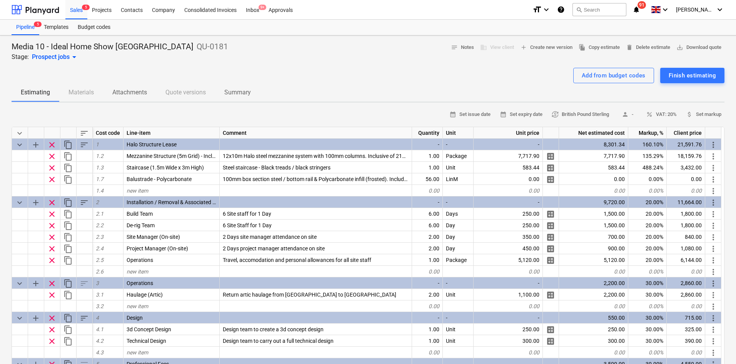
click at [180, 120] on div "calendar_month Set issue date calendar_month Set expiry date currency_exchange …" at bounding box center [368, 115] width 713 height 12
drag, startPoint x: 177, startPoint y: 122, endPoint x: 181, endPoint y: 121, distance: 4.0
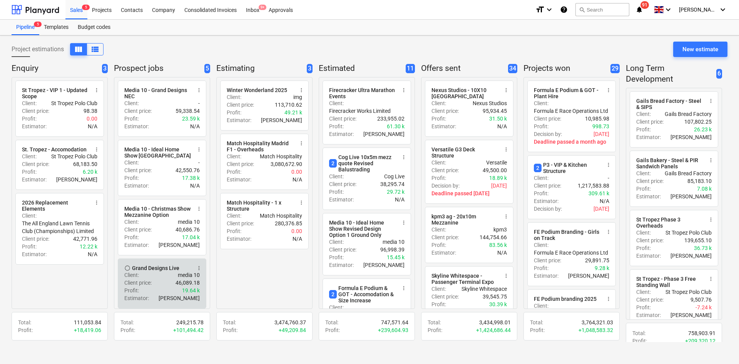
click at [175, 271] on div "Grand Designs Live" at bounding box center [155, 268] width 47 height 6
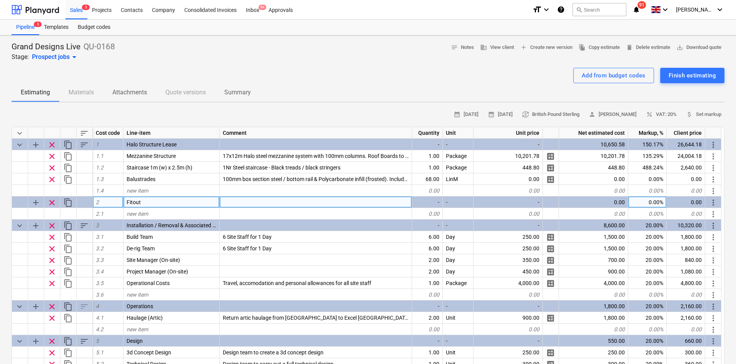
click at [54, 204] on span "clear" at bounding box center [51, 202] width 9 height 9
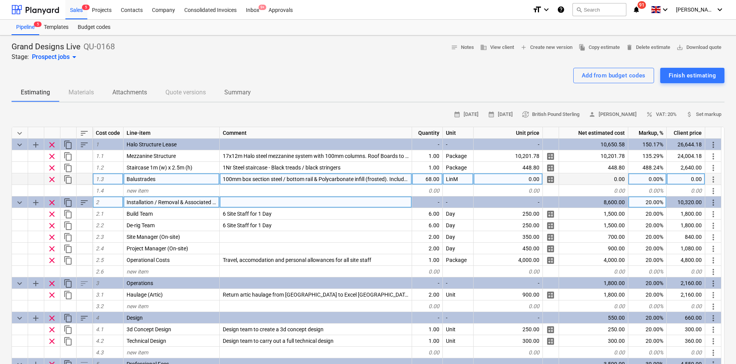
click at [652, 180] on div "0.00%" at bounding box center [648, 179] width 38 height 12
type input "-100"
click at [523, 177] on div "1.00" at bounding box center [508, 179] width 69 height 12
type input "0.01"
click at [520, 177] on div "0.01" at bounding box center [508, 179] width 69 height 12
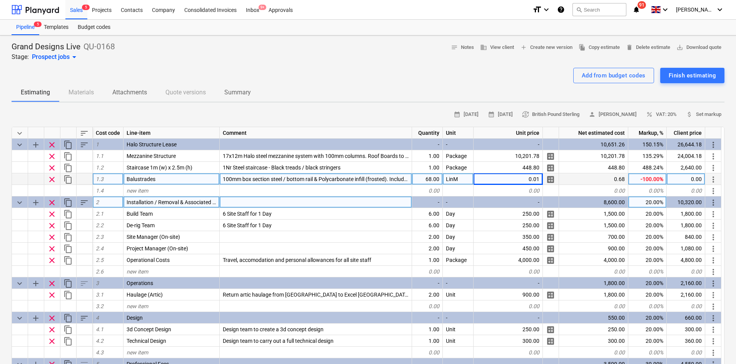
click at [445, 79] on div "Add from budget codes Finish estimating" at bounding box center [368, 75] width 713 height 15
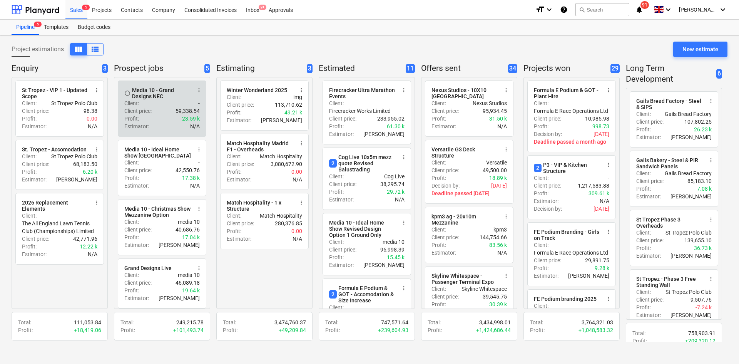
click at [155, 123] on div "Estimator : N/A" at bounding box center [161, 126] width 75 height 8
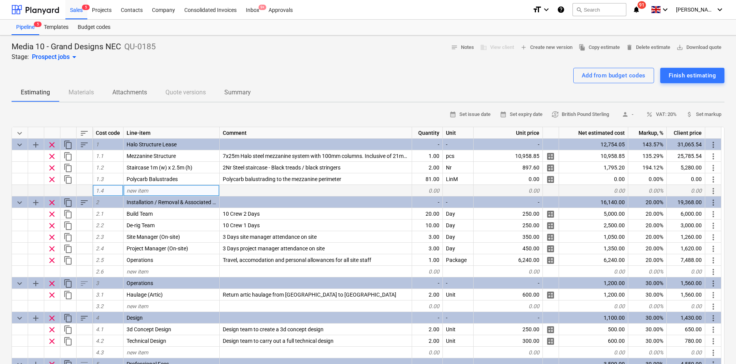
type textarea "x"
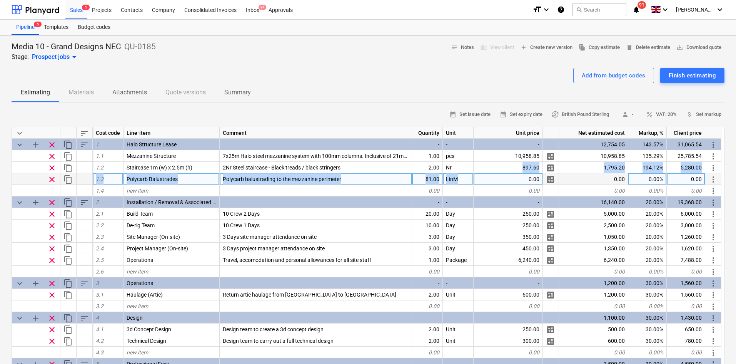
click at [518, 173] on div "keyboard_arrow_down sort Cost code Line-item Comment Quantity Unit Unit price N…" at bounding box center [368, 272] width 713 height 291
click at [517, 180] on div "0.00" at bounding box center [508, 179] width 69 height 12
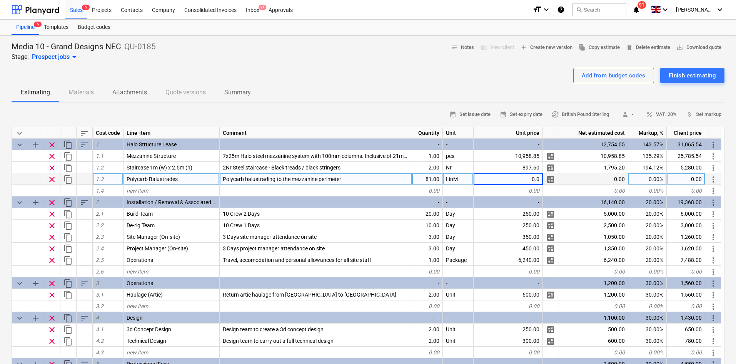
type input "0.01"
type textarea "x"
type input "-100"
click at [373, 75] on div "Add from budget codes Finish estimating" at bounding box center [368, 75] width 713 height 15
drag, startPoint x: 363, startPoint y: 75, endPoint x: 354, endPoint y: 70, distance: 10.5
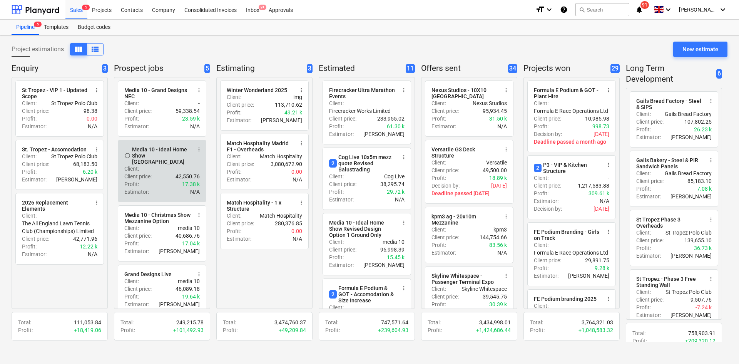
click at [154, 159] on div "Media 10 - Ideal Home Show [GEOGRAPHIC_DATA]" at bounding box center [161, 155] width 59 height 18
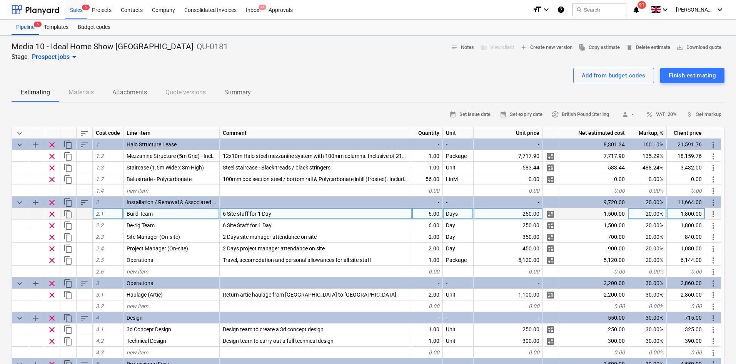
type textarea "x"
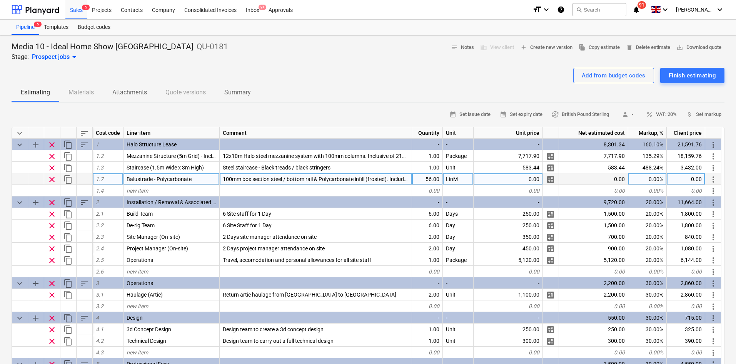
click at [508, 181] on div "0.00" at bounding box center [508, 179] width 69 height 12
type input "0.01"
type textarea "x"
type input "-100"
click at [357, 74] on div "Add from budget codes Finish estimating" at bounding box center [368, 75] width 713 height 15
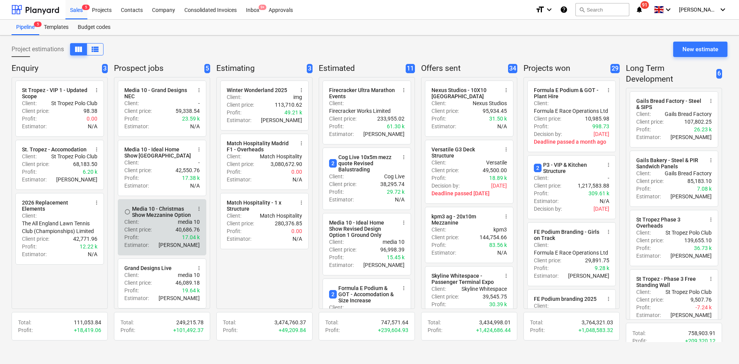
scroll to position [38, 0]
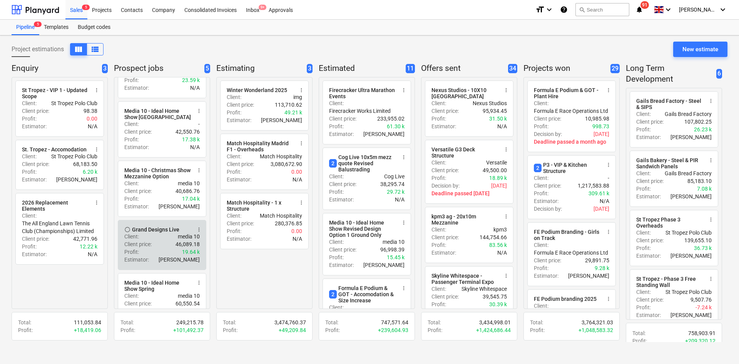
click at [144, 236] on div "Client : media 10" at bounding box center [161, 236] width 75 height 8
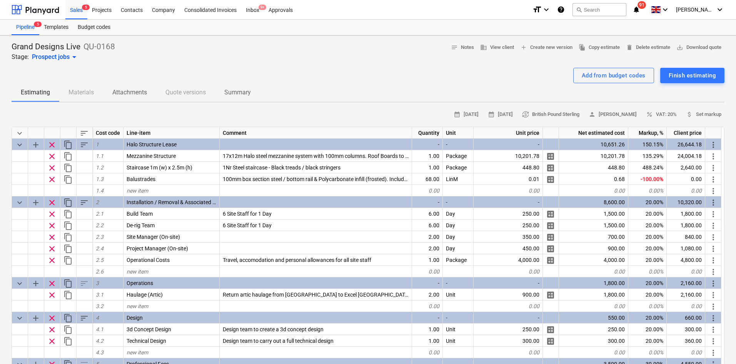
click at [336, 83] on div "Estimating Materials Attachments Quote versions Summary" at bounding box center [368, 92] width 713 height 18
drag, startPoint x: 336, startPoint y: 83, endPoint x: 330, endPoint y: 85, distance: 5.7
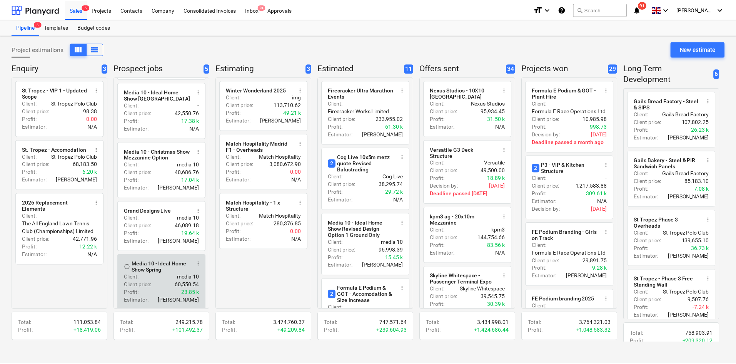
scroll to position [66, 0]
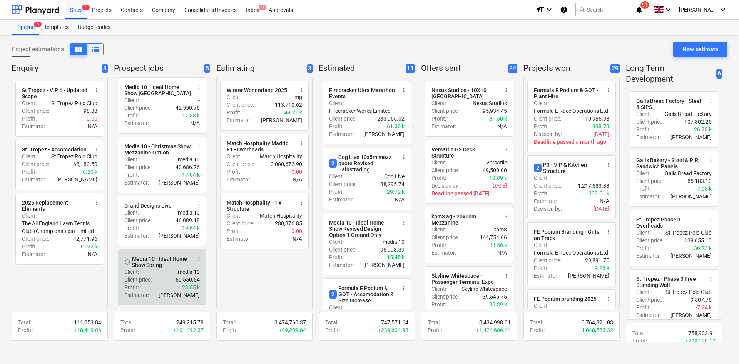
click at [182, 270] on p "media 10" at bounding box center [189, 272] width 22 height 8
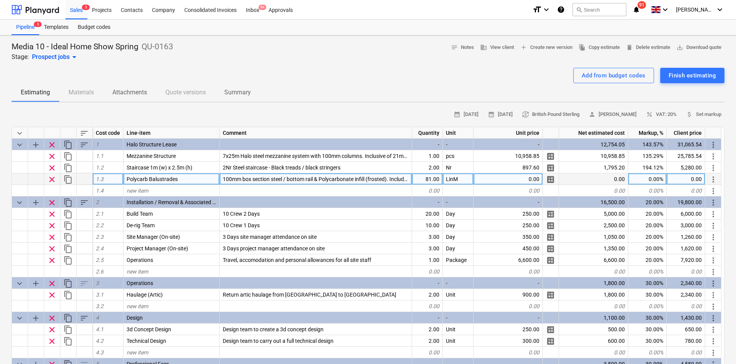
type textarea "x"
click at [527, 182] on div "0.00" at bounding box center [508, 179] width 69 height 12
type input "-100"
type textarea "x"
type input "0.001"
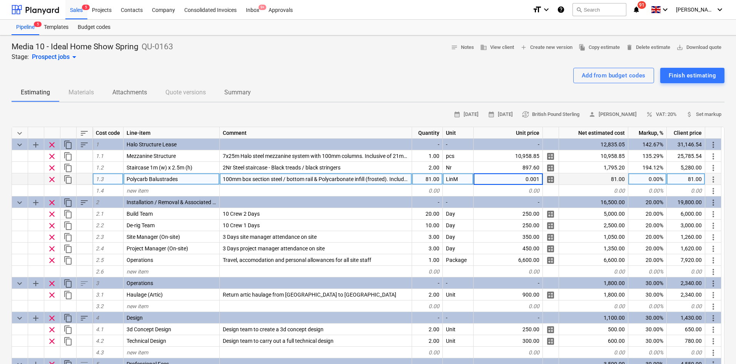
type textarea "x"
type input "0.01"
type textarea "x"
type input "-100"
type textarea "x"
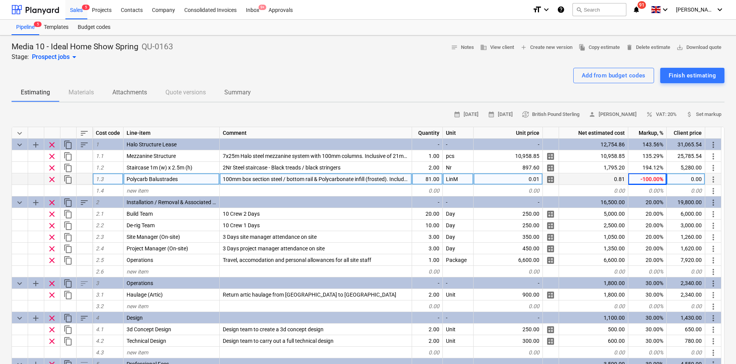
click at [392, 68] on div "Add from budget codes Finish estimating" at bounding box center [368, 75] width 713 height 15
click at [342, 69] on div "Add from budget codes Finish estimating" at bounding box center [368, 75] width 713 height 15
click at [701, 47] on span "save_alt Download quote" at bounding box center [699, 47] width 45 height 9
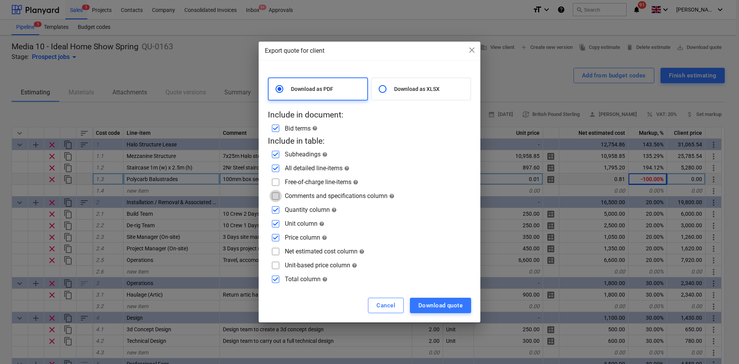
click at [276, 196] on input "checkbox" at bounding box center [275, 196] width 12 height 12
checkbox input "true"
click at [274, 185] on input "checkbox" at bounding box center [275, 182] width 12 height 12
checkbox input "true"
click at [278, 251] on input "checkbox" at bounding box center [275, 251] width 12 height 12
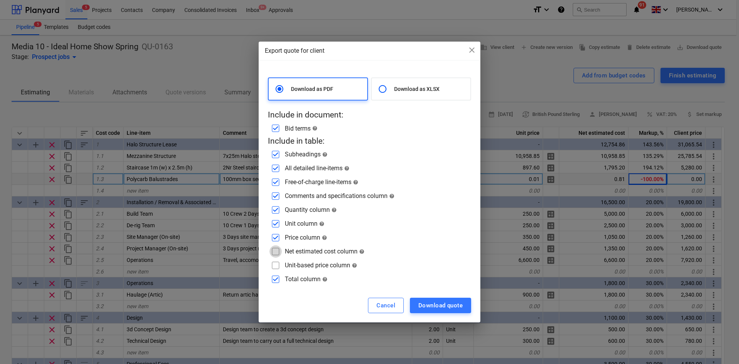
checkbox input "true"
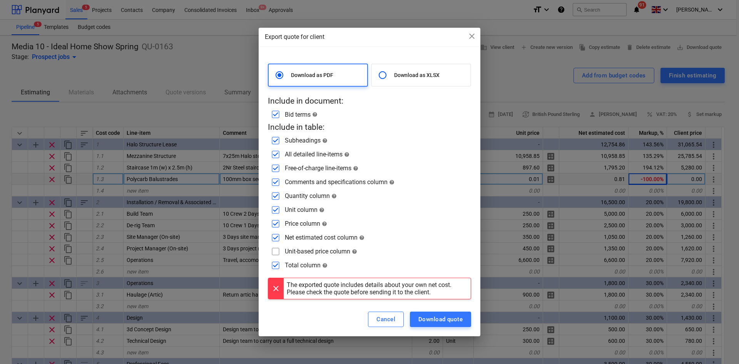
click at [279, 223] on input "checkbox" at bounding box center [275, 223] width 12 height 12
checkbox input "false"
click at [431, 314] on div "Download quote" at bounding box center [440, 319] width 44 height 10
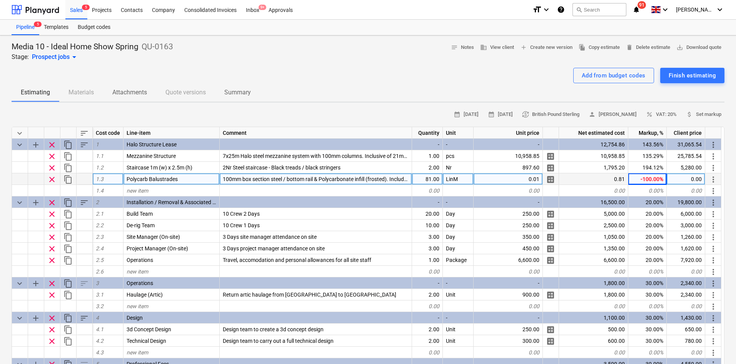
click at [326, 79] on div "Add from budget codes Finish estimating" at bounding box center [368, 75] width 713 height 15
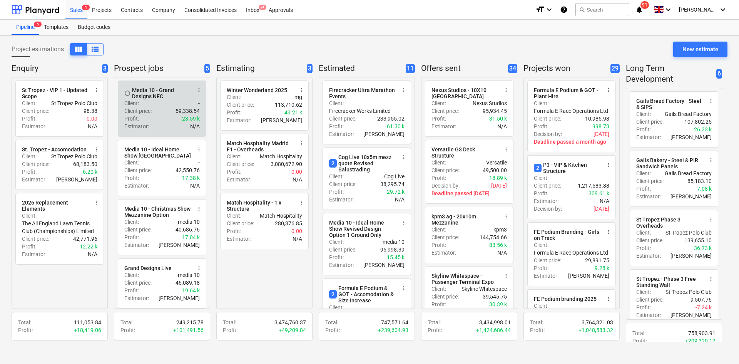
click at [162, 111] on div "Client price : 59,338.54" at bounding box center [161, 111] width 75 height 8
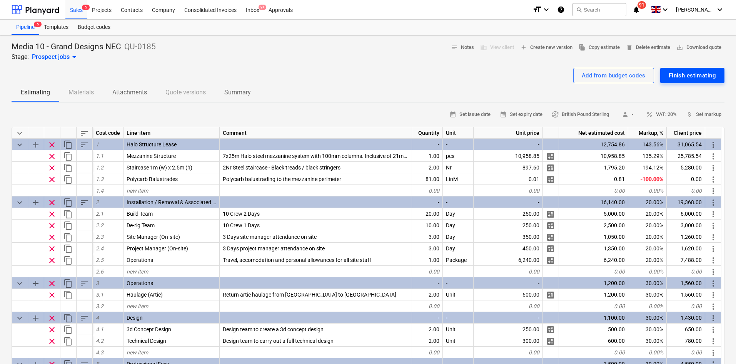
type textarea "x"
click at [701, 43] on span "save_alt Download quote" at bounding box center [699, 47] width 45 height 9
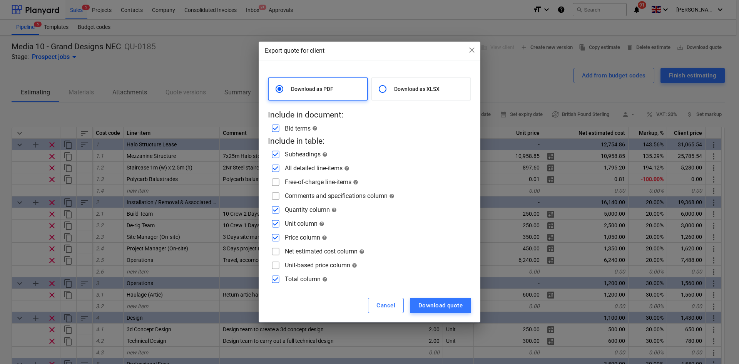
click at [281, 182] on input "checkbox" at bounding box center [275, 182] width 12 height 12
checkbox input "true"
click at [279, 193] on input "checkbox" at bounding box center [275, 196] width 12 height 12
checkbox input "true"
click at [276, 249] on input "checkbox" at bounding box center [275, 251] width 12 height 12
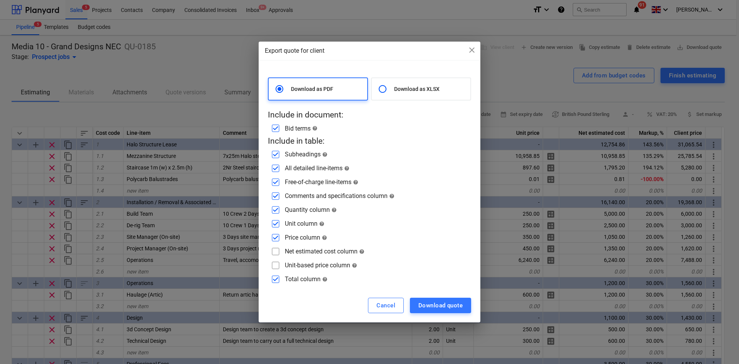
checkbox input "true"
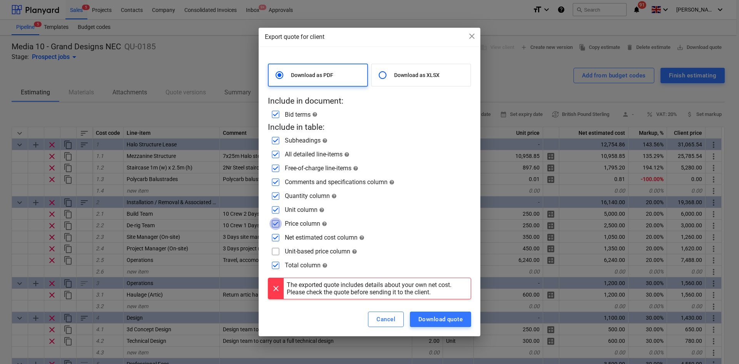
click at [279, 220] on input "checkbox" at bounding box center [275, 223] width 12 height 12
checkbox input "false"
click at [439, 321] on div "Download quote" at bounding box center [440, 319] width 44 height 10
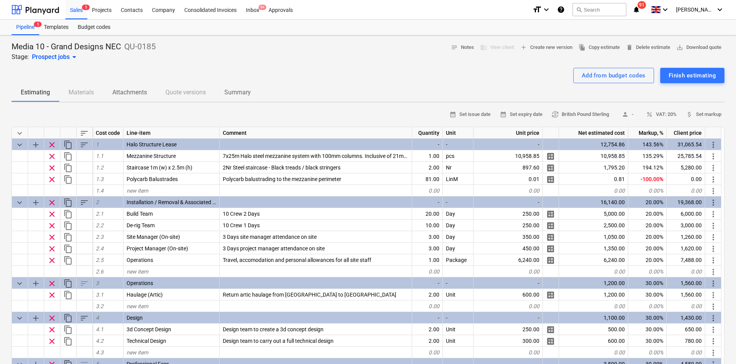
click at [260, 54] on div "Media 10 - Grand Designs NEC QU-0185 Stage: Prospect jobs arrow_drop_down notes…" at bounding box center [368, 52] width 713 height 20
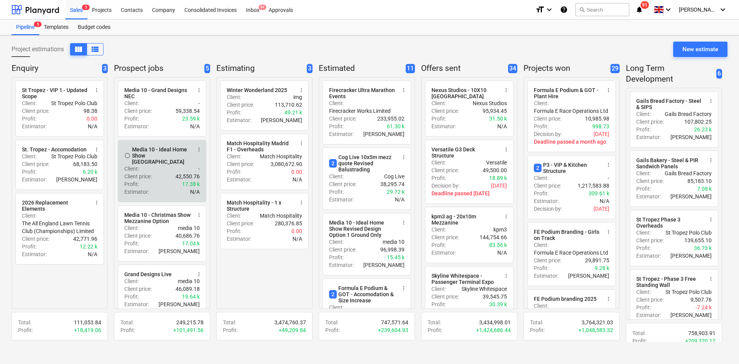
click at [176, 165] on div "Client : -" at bounding box center [161, 169] width 75 height 8
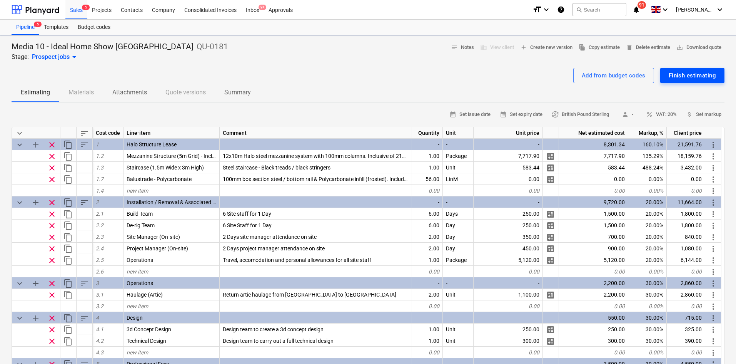
type textarea "x"
click at [691, 49] on span "save_alt Download quote" at bounding box center [699, 47] width 45 height 9
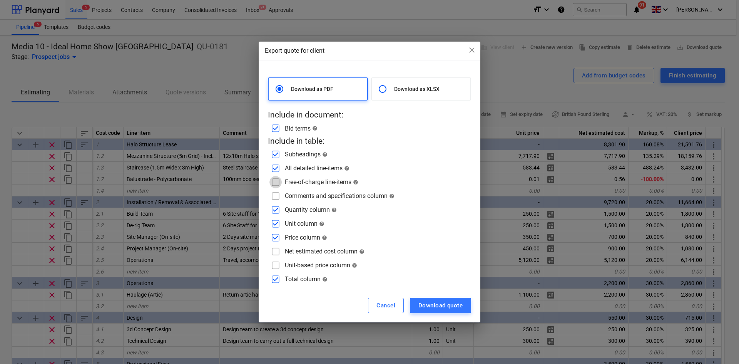
click at [275, 181] on input "checkbox" at bounding box center [275, 182] width 12 height 12
checkbox input "true"
click at [276, 195] on input "checkbox" at bounding box center [275, 196] width 12 height 12
checkbox input "true"
click at [279, 234] on input "checkbox" at bounding box center [275, 237] width 12 height 12
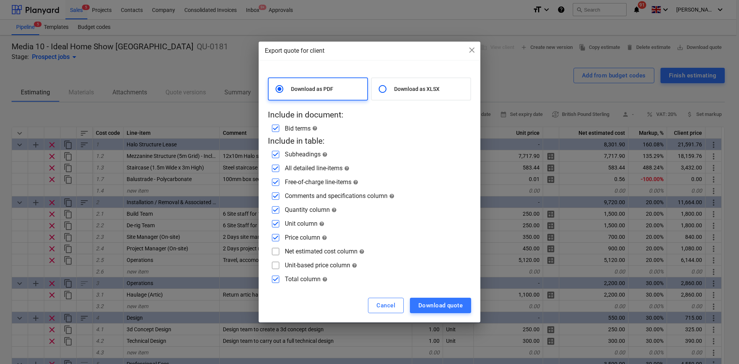
checkbox input "false"
click at [272, 253] on input "checkbox" at bounding box center [275, 251] width 12 height 12
checkbox input "true"
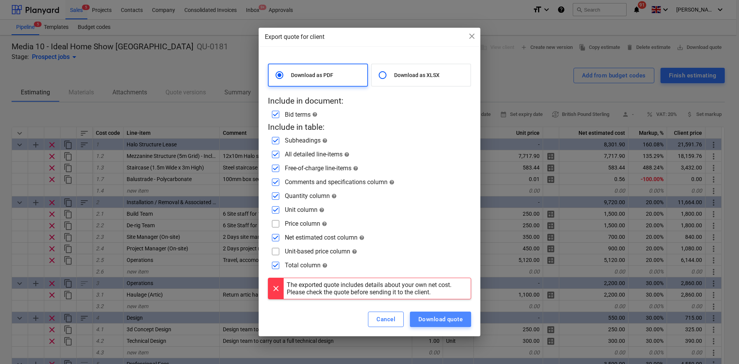
click at [426, 316] on div "Download quote" at bounding box center [440, 319] width 44 height 10
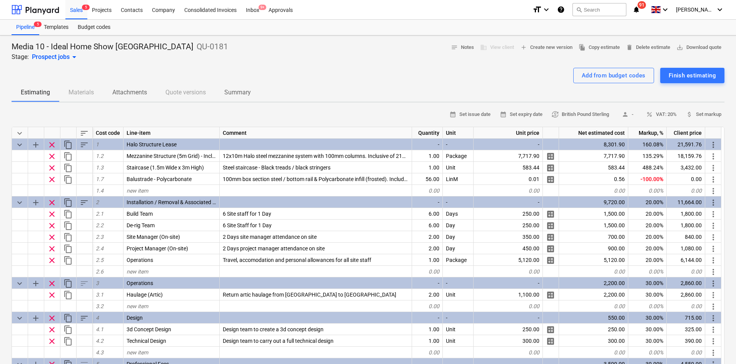
click at [297, 75] on div "Add from budget codes Finish estimating" at bounding box center [368, 75] width 713 height 15
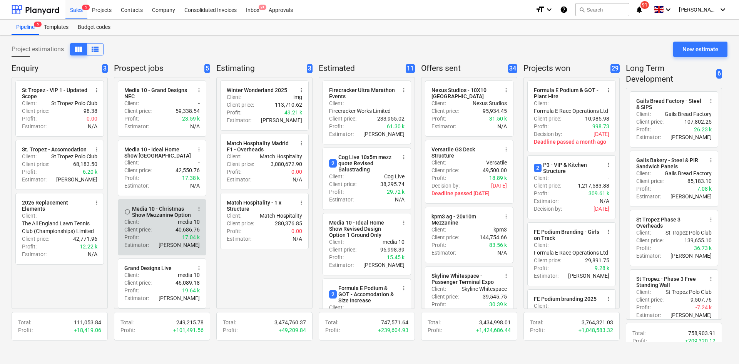
click at [158, 225] on div "Client : media 10" at bounding box center [161, 222] width 75 height 8
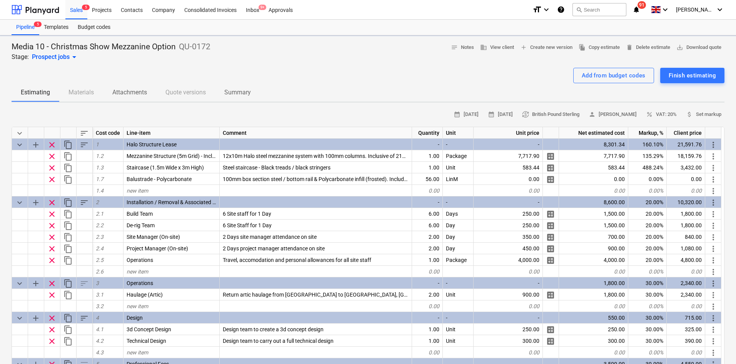
type textarea "x"
click at [707, 47] on span "save_alt Download quote" at bounding box center [699, 47] width 45 height 9
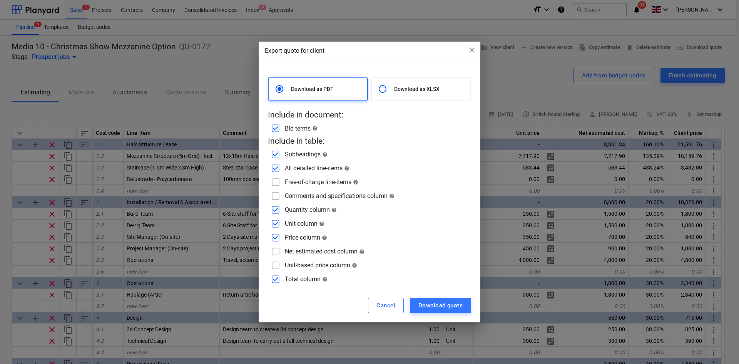
click at [278, 184] on input "checkbox" at bounding box center [275, 182] width 12 height 12
checkbox input "true"
click at [275, 194] on input "checkbox" at bounding box center [275, 196] width 12 height 12
checkbox input "true"
click at [276, 235] on input "checkbox" at bounding box center [275, 237] width 12 height 12
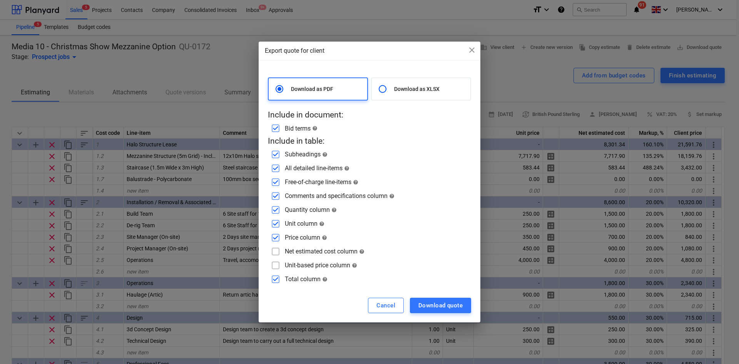
checkbox input "false"
click at [277, 249] on input "checkbox" at bounding box center [275, 251] width 12 height 12
checkbox input "true"
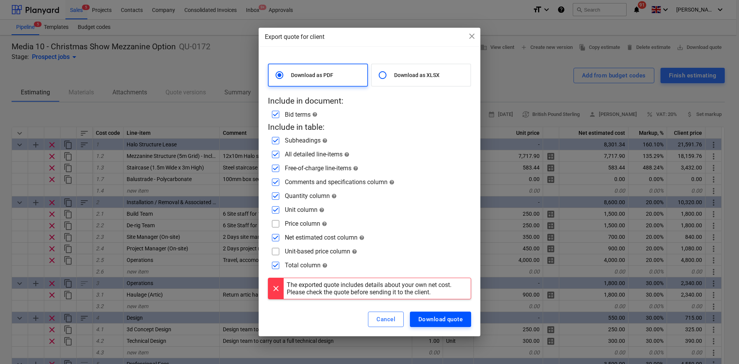
click at [455, 325] on button "Download quote" at bounding box center [440, 318] width 61 height 15
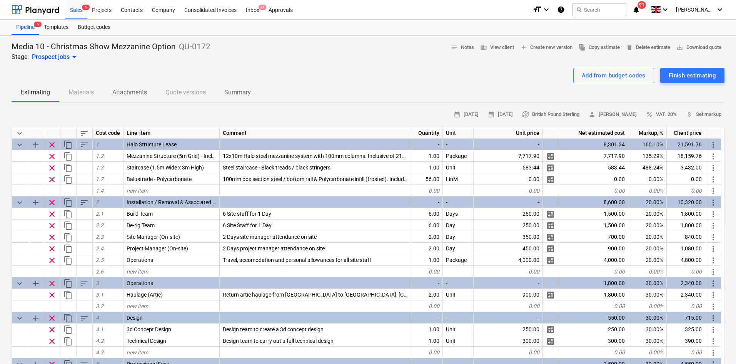
click at [279, 72] on div "Add from budget codes Finish estimating" at bounding box center [368, 75] width 713 height 15
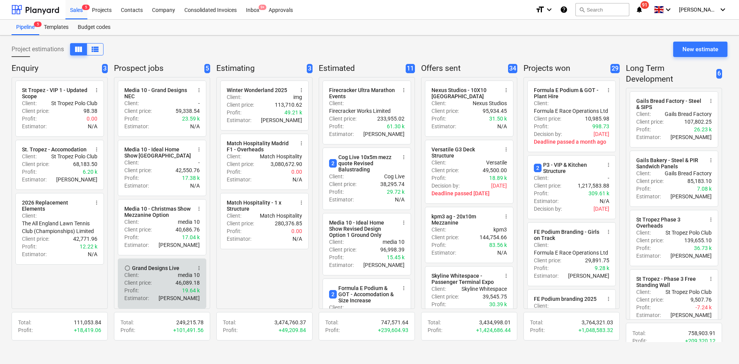
click at [178, 267] on div "radio_button_unchecked Grand Designs Live more_vert Client : media 10 Client pr…" at bounding box center [162, 283] width 89 height 50
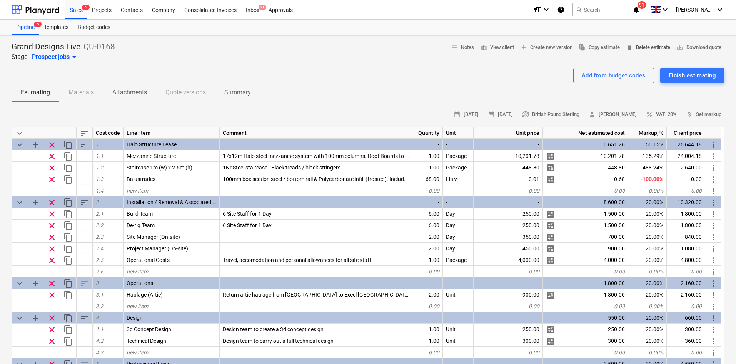
type textarea "x"
click at [684, 49] on span "save_alt Download quote" at bounding box center [699, 47] width 45 height 9
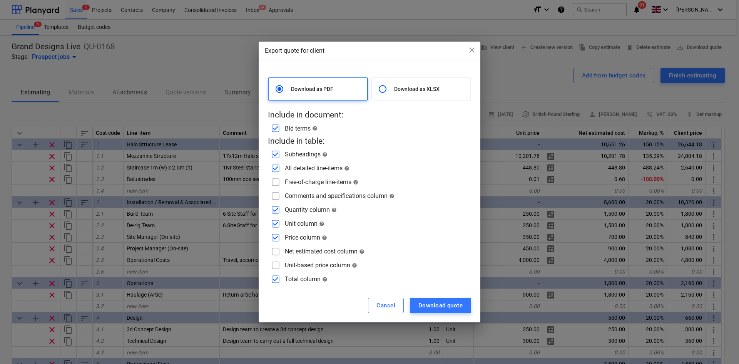
drag, startPoint x: 288, startPoint y: 182, endPoint x: 261, endPoint y: 182, distance: 26.2
click at [287, 182] on div "Free-of-charge line-items help" at bounding box center [322, 181] width 74 height 7
click at [282, 182] on div "Free-of-charge line-items help" at bounding box center [369, 182] width 203 height 12
click at [277, 190] on input "checkbox" at bounding box center [275, 196] width 12 height 12
checkbox input "true"
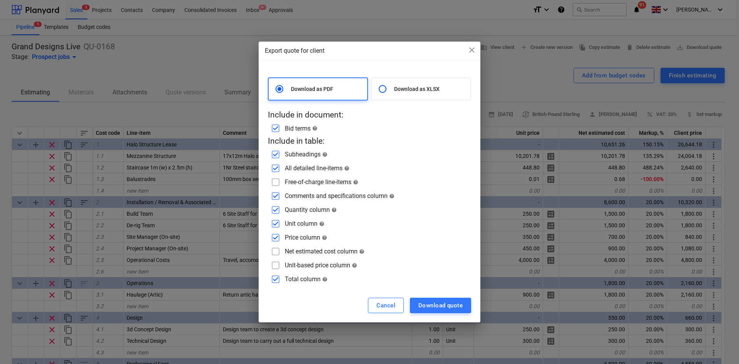
click at [278, 235] on input "checkbox" at bounding box center [275, 237] width 12 height 12
checkbox input "false"
click at [278, 250] on input "checkbox" at bounding box center [275, 251] width 12 height 12
checkbox input "true"
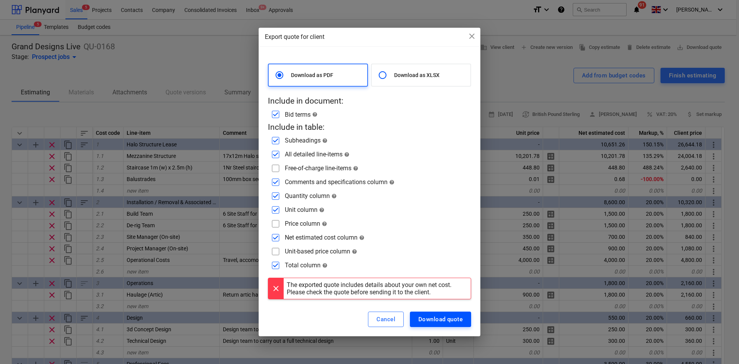
click at [453, 320] on div "Download quote" at bounding box center [440, 319] width 44 height 10
